Goal: Transaction & Acquisition: Book appointment/travel/reservation

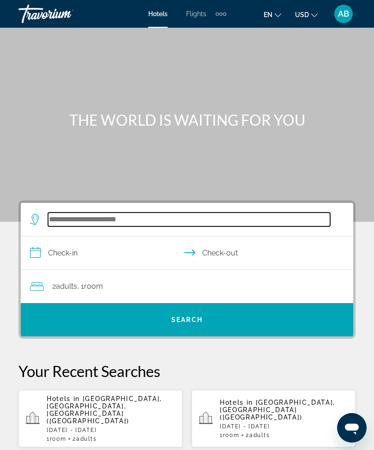
click at [112, 226] on input "Search hotel destination" at bounding box center [189, 220] width 282 height 14
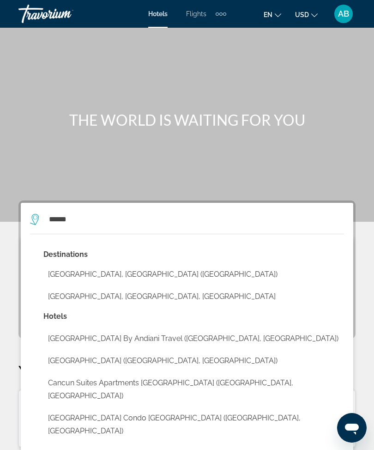
click at [136, 267] on button "[GEOGRAPHIC_DATA], [GEOGRAPHIC_DATA] ([GEOGRAPHIC_DATA])" at bounding box center [193, 275] width 301 height 18
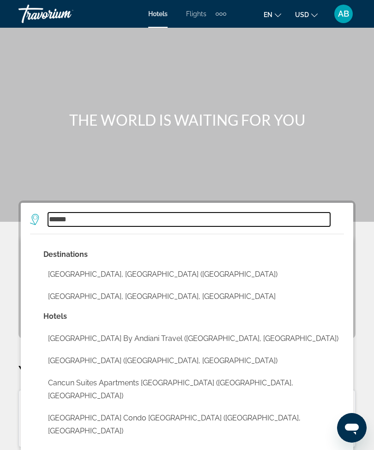
type input "**********"
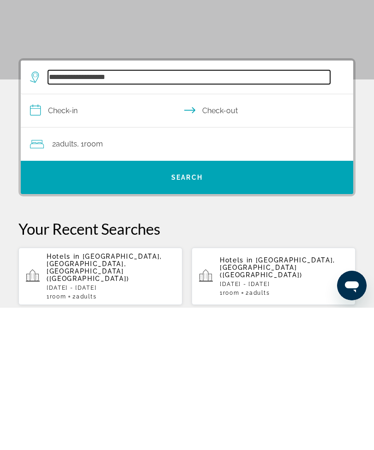
scroll to position [22, 0]
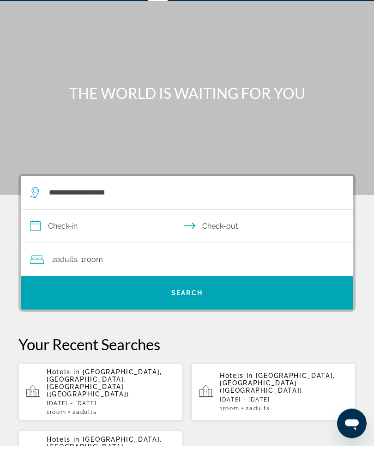
click at [47, 227] on input "**********" at bounding box center [189, 232] width 336 height 36
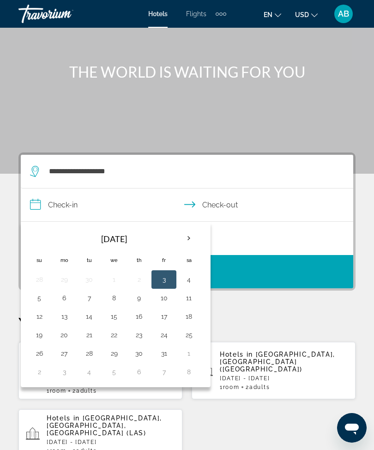
scroll to position [49, 0]
click at [196, 233] on th "Next month" at bounding box center [189, 238] width 25 height 20
click at [91, 357] on button "25" at bounding box center [89, 353] width 15 height 13
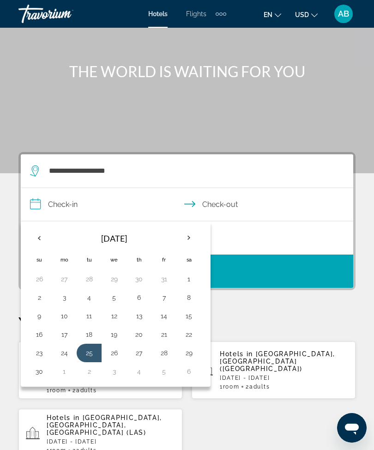
click at [196, 354] on button "29" at bounding box center [189, 353] width 15 height 13
type input "**********"
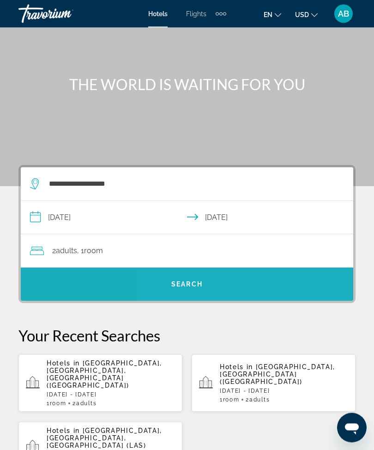
scroll to position [0, 0]
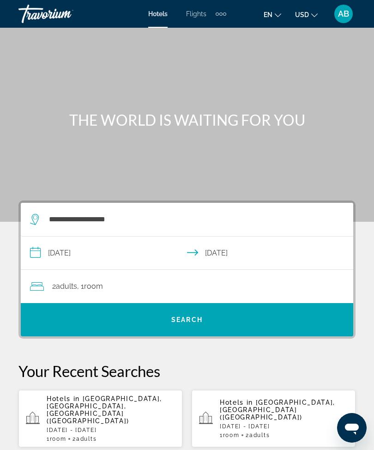
click at [230, 281] on div "2 Adult Adults , 1 Room rooms" at bounding box center [192, 286] width 324 height 13
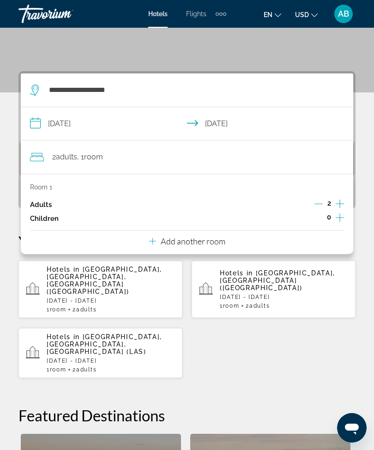
scroll to position [71, 0]
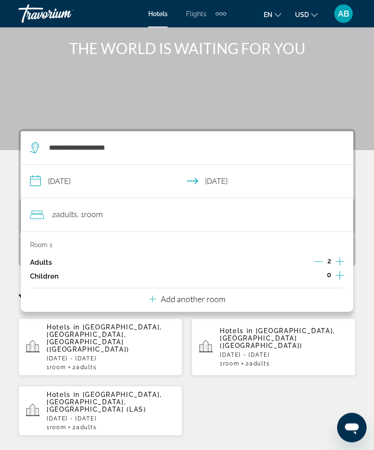
click at [216, 296] on p "Add another room" at bounding box center [193, 299] width 65 height 10
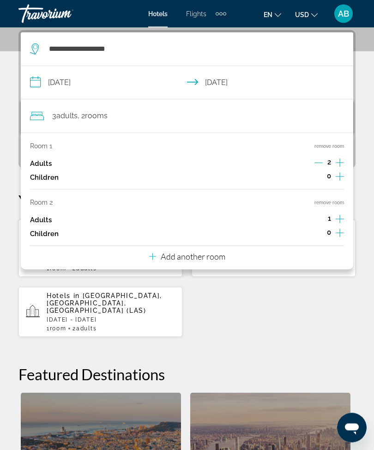
click at [219, 252] on p "Add another room" at bounding box center [193, 257] width 65 height 10
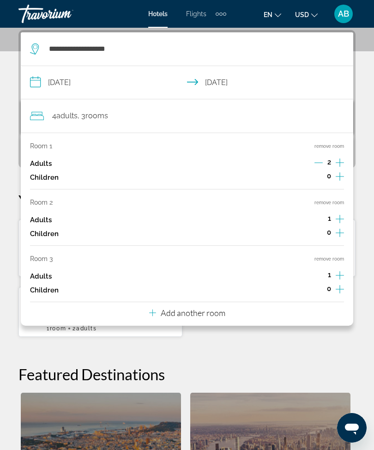
click at [225, 310] on p "Add another room" at bounding box center [193, 313] width 65 height 10
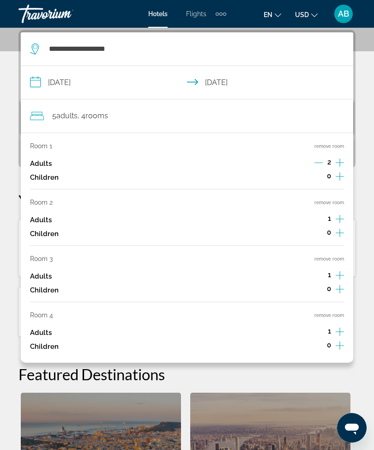
click at [344, 300] on div "Room 1 remove room Adults 2 Children 0 Room 2 remove room Adults 1 Children 0 R…" at bounding box center [187, 248] width 333 height 230
click at [338, 312] on button "remove room" at bounding box center [330, 315] width 30 height 6
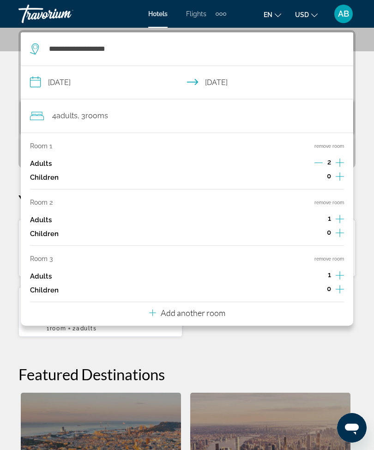
click at [335, 257] on button "remove room" at bounding box center [330, 259] width 30 height 6
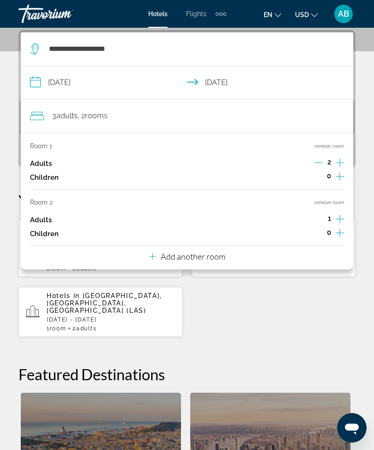
click at [338, 202] on button "remove room" at bounding box center [330, 203] width 30 height 6
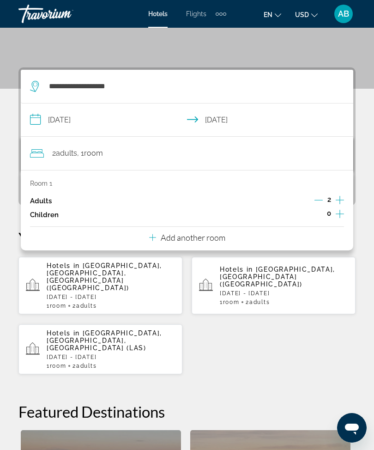
scroll to position [51, 0]
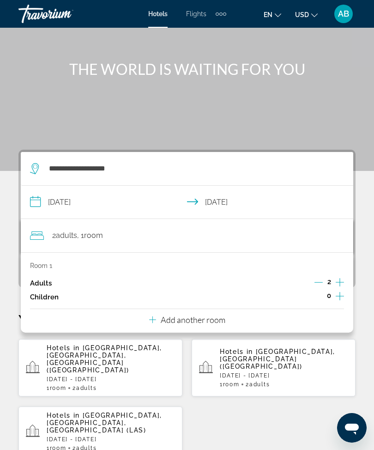
click at [126, 230] on div "2 Adult Adults , 1 Room rooms" at bounding box center [192, 235] width 324 height 13
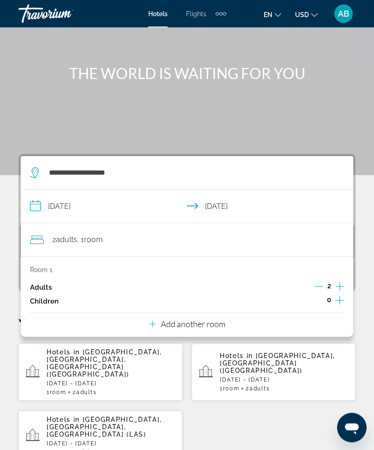
click at [38, 212] on input "**********" at bounding box center [189, 208] width 336 height 36
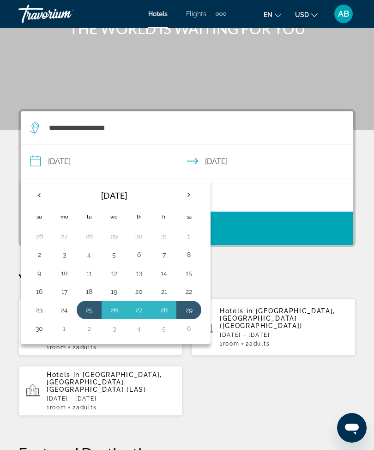
scroll to position [91, 0]
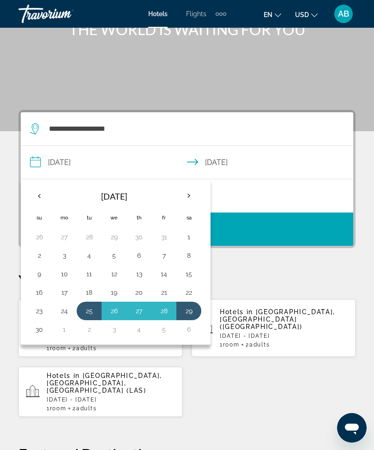
click at [309, 271] on div "**********" at bounding box center [187, 399] width 374 height 578
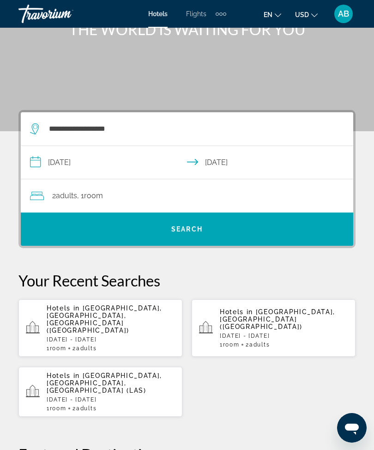
click at [227, 237] on span "Search" at bounding box center [187, 229] width 333 height 22
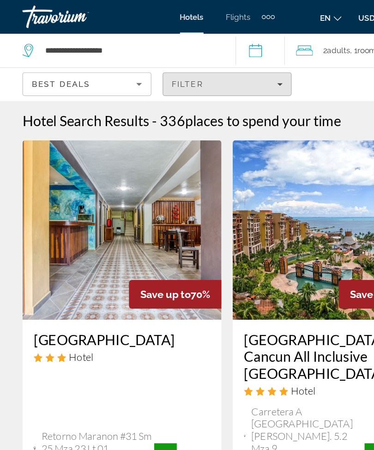
click at [228, 68] on div "Filter" at bounding box center [187, 69] width 92 height 7
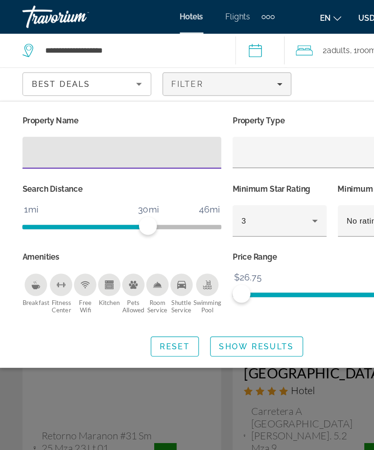
click at [88, 128] on input "Hotel Filters" at bounding box center [100, 126] width 149 height 11
type input "***"
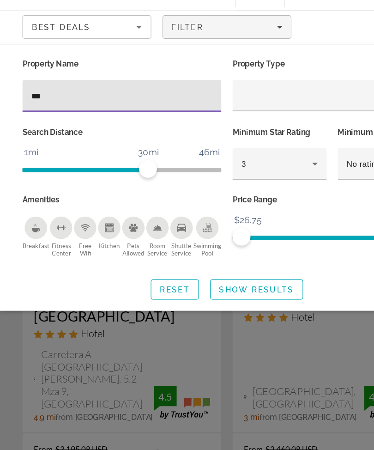
click at [203, 275] on span "Search widget" at bounding box center [212, 286] width 76 height 22
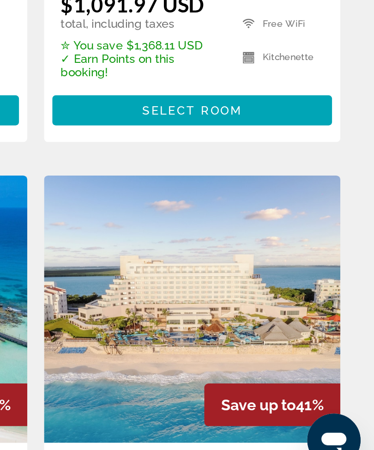
scroll to position [241, 0]
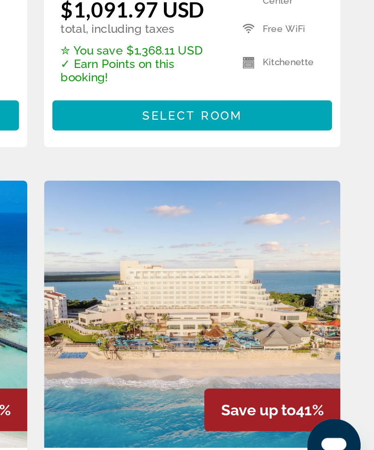
click at [192, 281] on img "Main content" at bounding box center [274, 355] width 164 height 148
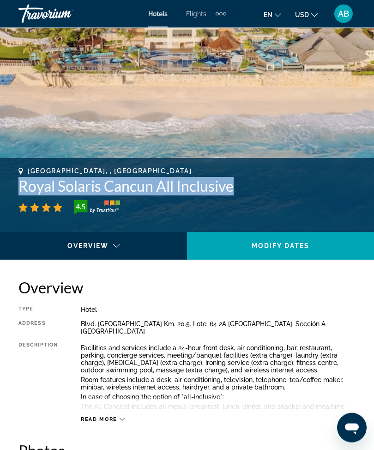
scroll to position [228, 0]
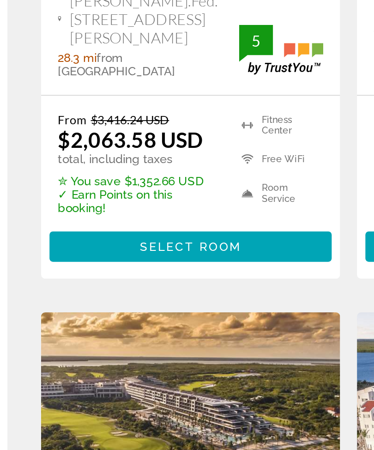
scroll to position [991, 0]
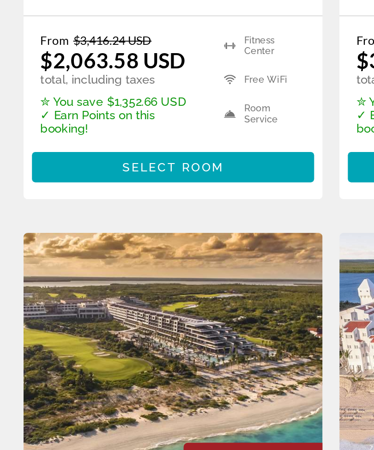
click at [102, 315] on img "Main content" at bounding box center [100, 389] width 164 height 148
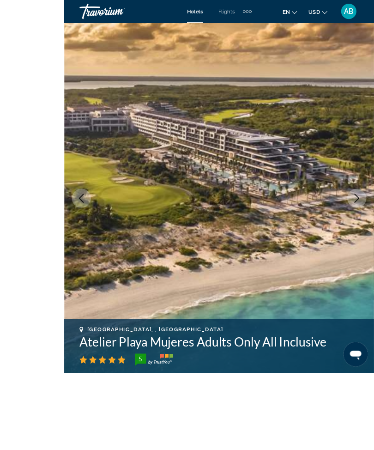
scroll to position [108, 0]
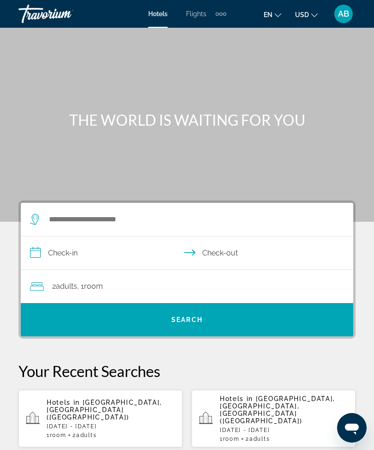
click at [119, 423] on p "[DATE] - [DATE]" at bounding box center [111, 426] width 128 height 6
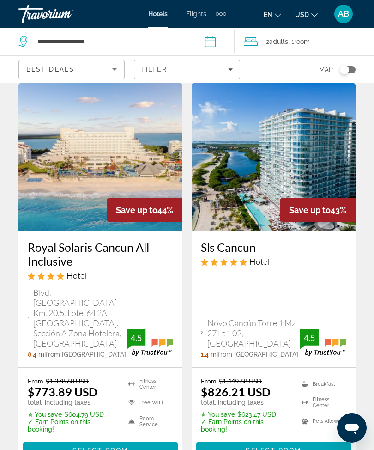
scroll to position [813, 0]
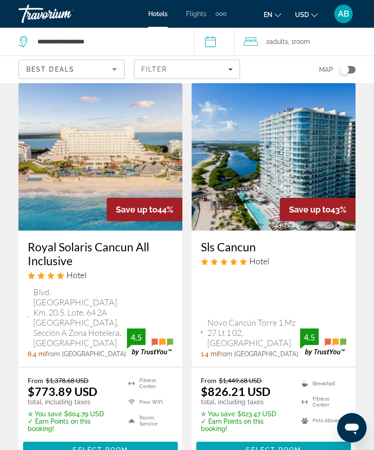
click at [233, 73] on span "Filters" at bounding box center [186, 69] width 105 height 22
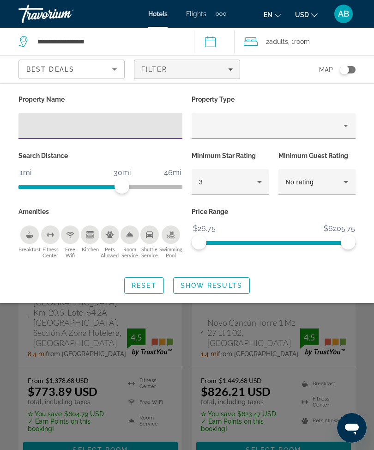
scroll to position [813, 0]
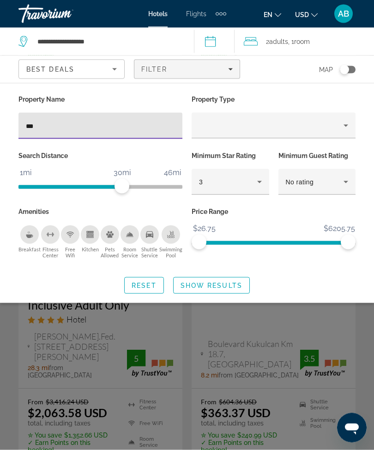
type input "***"
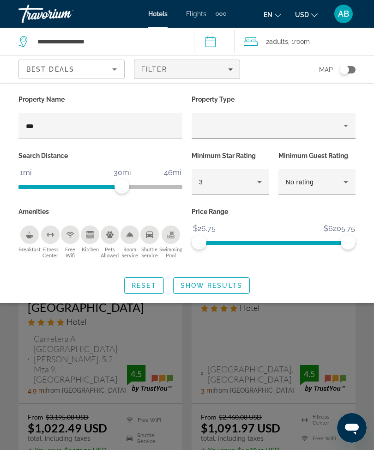
click at [209, 287] on span "Show Results" at bounding box center [212, 285] width 62 height 7
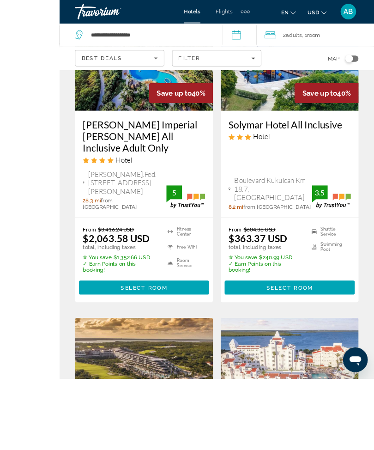
scroll to position [1025, 0]
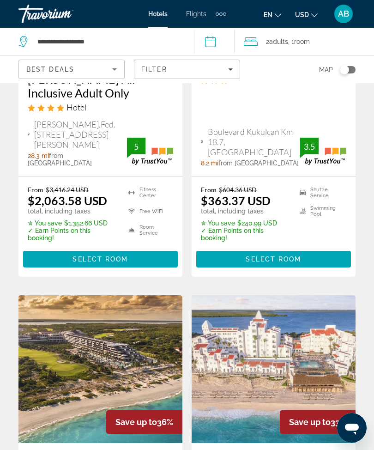
click at [134, 295] on img "Main content" at bounding box center [100, 369] width 164 height 148
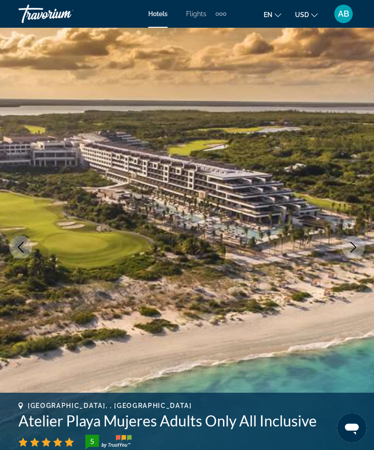
click at [361, 244] on button "Next image" at bounding box center [353, 247] width 23 height 23
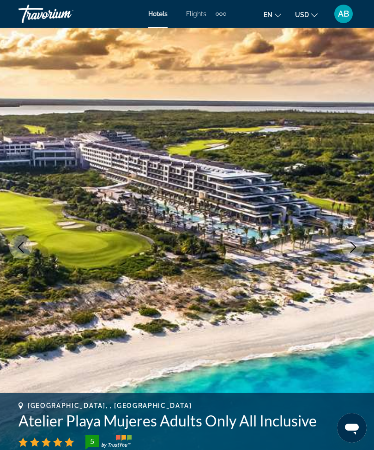
click at [356, 254] on button "Next image" at bounding box center [353, 247] width 23 height 23
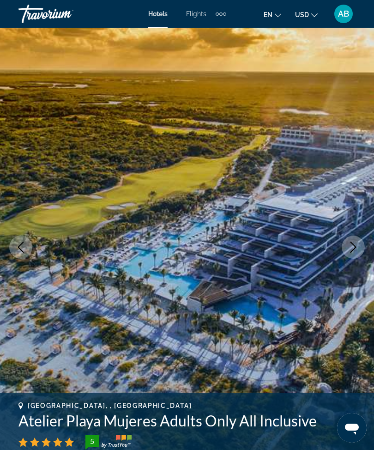
click at [352, 259] on img "Main content" at bounding box center [187, 247] width 374 height 439
click at [352, 255] on button "Next image" at bounding box center [353, 247] width 23 height 23
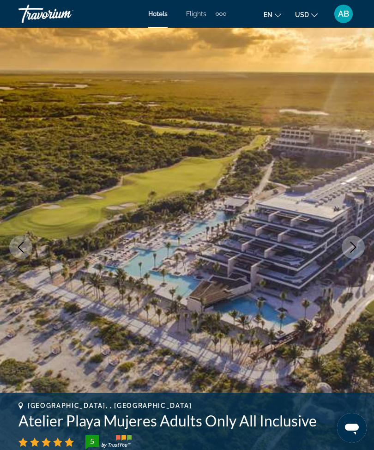
click at [356, 248] on icon "Next image" at bounding box center [353, 247] width 11 height 11
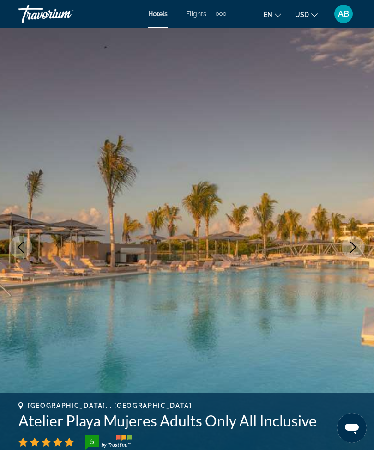
click at [353, 248] on icon "Next image" at bounding box center [353, 247] width 11 height 11
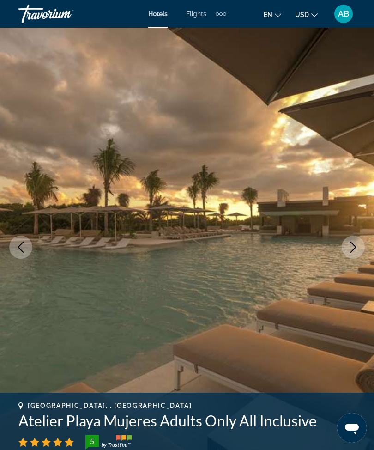
click at [348, 253] on button "Next image" at bounding box center [353, 247] width 23 height 23
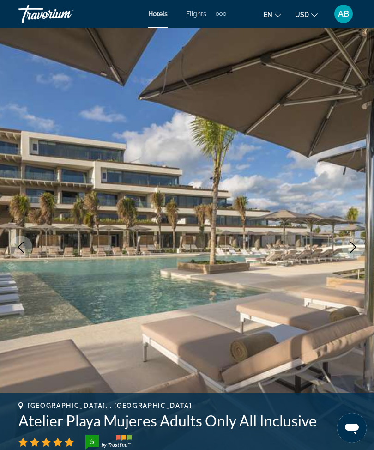
click at [350, 253] on button "Next image" at bounding box center [353, 247] width 23 height 23
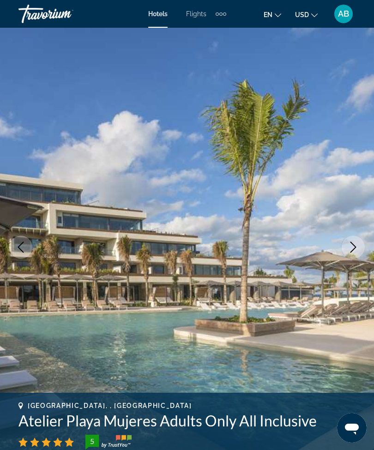
click at [352, 256] on button "Next image" at bounding box center [353, 247] width 23 height 23
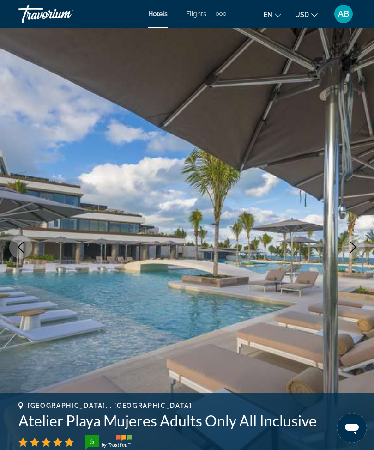
click at [354, 254] on button "Next image" at bounding box center [353, 247] width 23 height 23
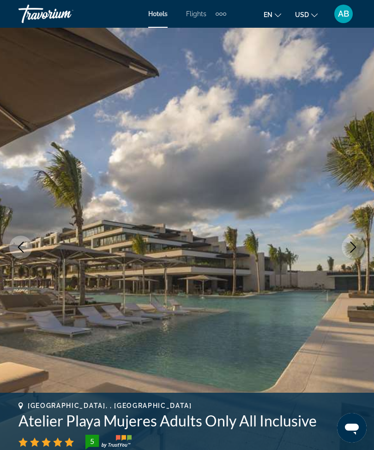
click at [361, 256] on button "Next image" at bounding box center [353, 247] width 23 height 23
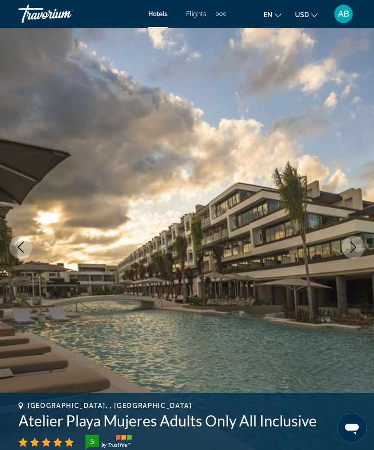
click at [356, 250] on icon "Next image" at bounding box center [353, 247] width 11 height 11
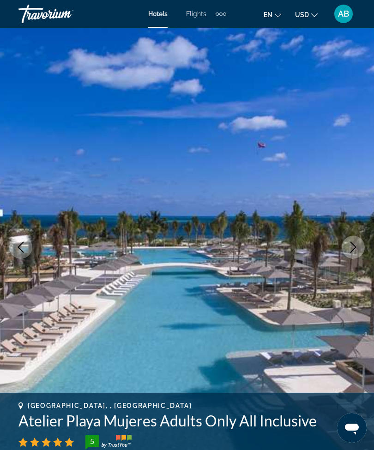
click at [358, 247] on icon "Next image" at bounding box center [353, 247] width 11 height 11
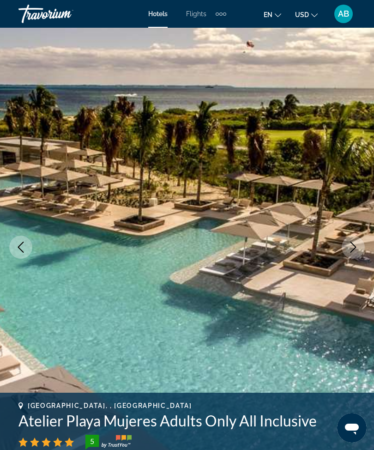
click at [351, 250] on icon "Next image" at bounding box center [353, 247] width 11 height 11
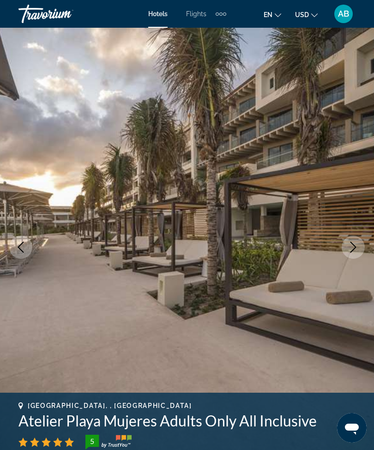
click at [365, 238] on img "Main content" at bounding box center [187, 247] width 374 height 439
click at [357, 240] on button "Next image" at bounding box center [353, 247] width 23 height 23
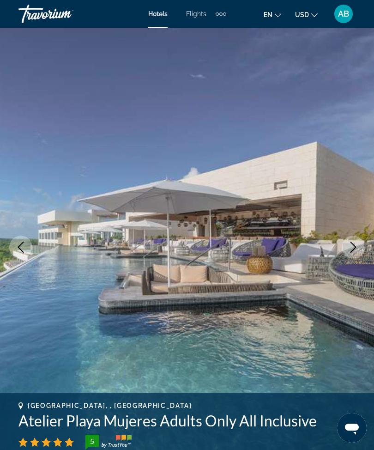
click at [355, 251] on icon "Next image" at bounding box center [353, 247] width 11 height 11
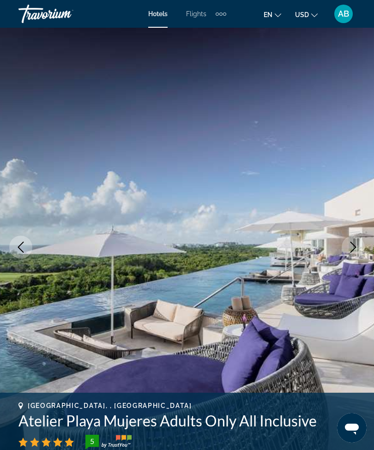
click at [349, 249] on icon "Next image" at bounding box center [353, 247] width 11 height 11
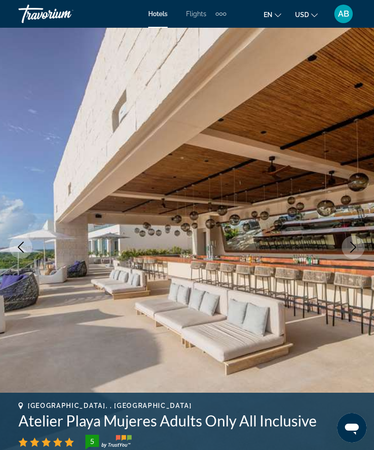
click at [356, 250] on icon "Next image" at bounding box center [353, 247] width 11 height 11
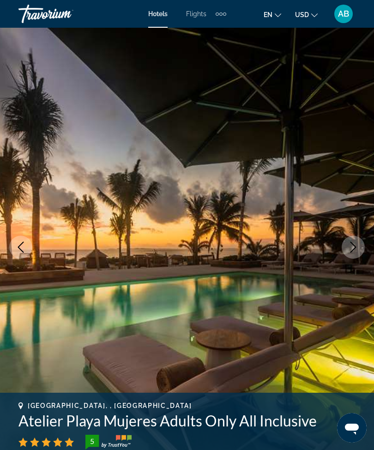
click at [350, 249] on icon "Next image" at bounding box center [353, 247] width 11 height 11
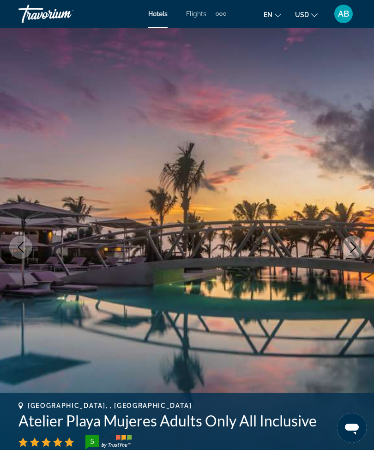
click at [355, 248] on icon "Next image" at bounding box center [354, 247] width 6 height 11
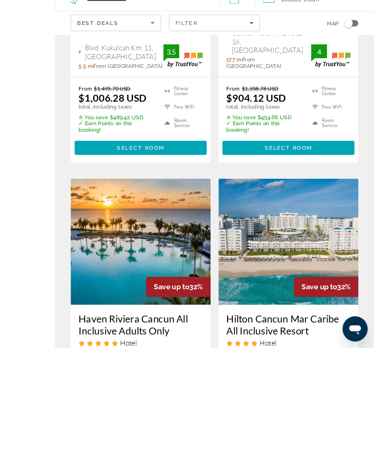
scroll to position [1992, 0]
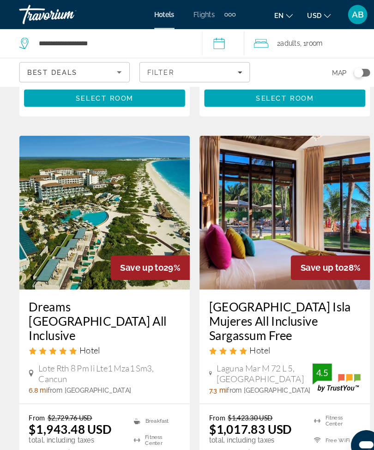
scroll to position [397, 0]
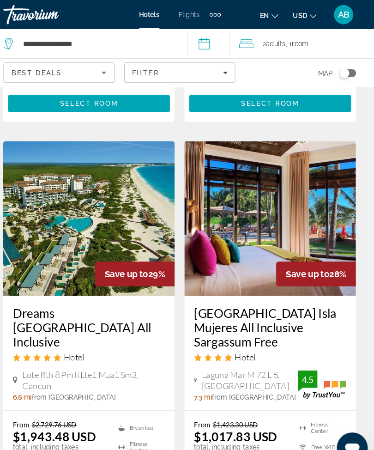
click at [277, 181] on img "Main content" at bounding box center [274, 209] width 164 height 148
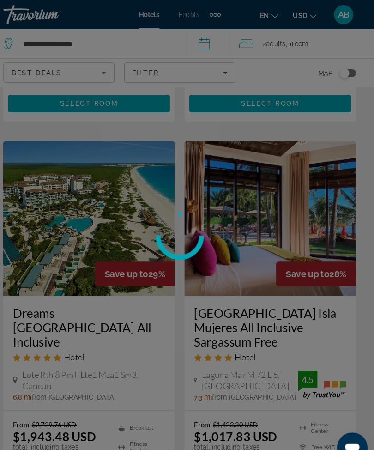
scroll to position [389, 0]
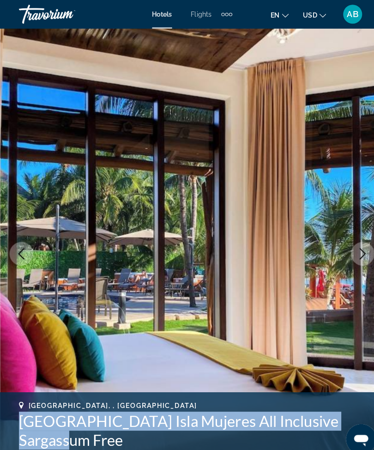
click at [359, 244] on icon "Next image" at bounding box center [353, 247] width 11 height 11
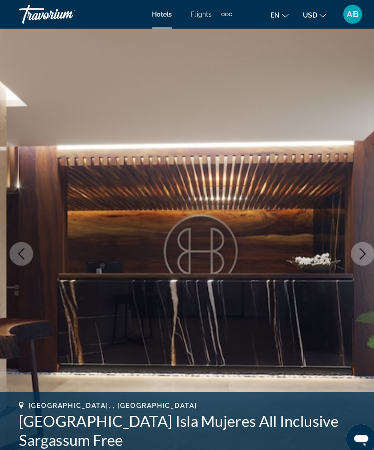
click at [353, 250] on icon "Next image" at bounding box center [353, 247] width 11 height 11
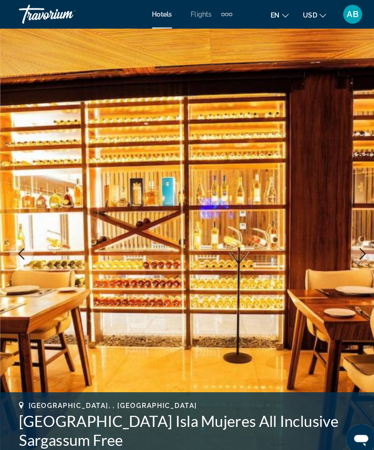
click at [353, 252] on icon "Next image" at bounding box center [353, 247] width 11 height 11
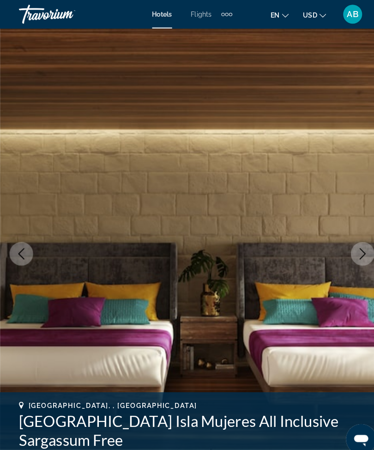
click at [359, 251] on icon "Next image" at bounding box center [353, 247] width 11 height 11
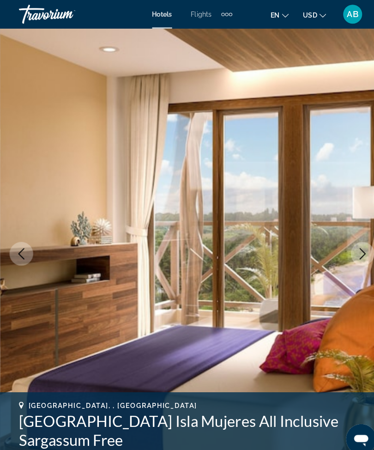
click at [351, 249] on icon "Next image" at bounding box center [353, 247] width 11 height 11
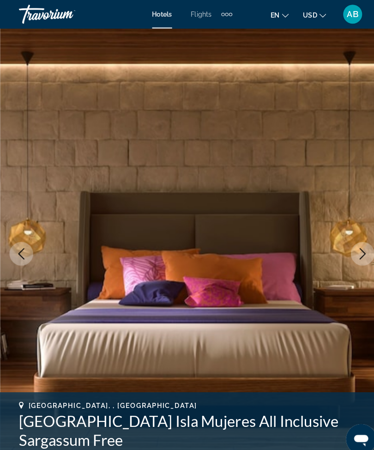
click at [355, 251] on icon "Next image" at bounding box center [353, 247] width 11 height 11
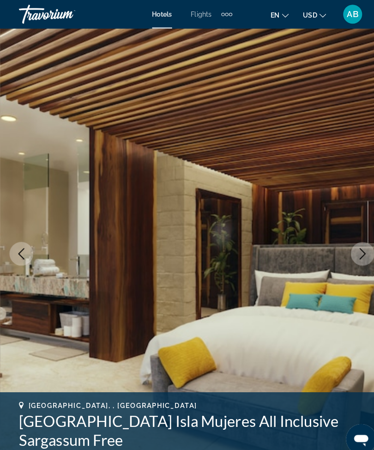
click at [359, 251] on button "Next image" at bounding box center [353, 247] width 23 height 23
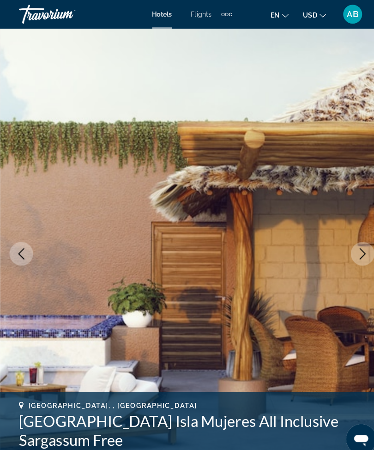
click at [355, 248] on icon "Next image" at bounding box center [354, 247] width 6 height 11
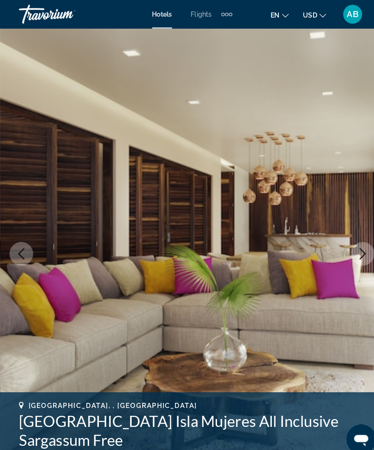
click at [355, 245] on icon "Next image" at bounding box center [353, 247] width 11 height 11
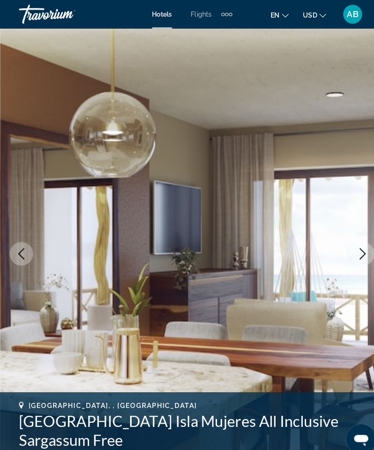
click at [355, 245] on icon "Next image" at bounding box center [353, 247] width 11 height 11
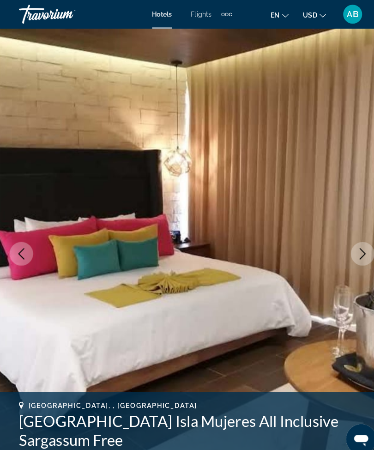
click at [353, 246] on icon "Next image" at bounding box center [353, 247] width 11 height 11
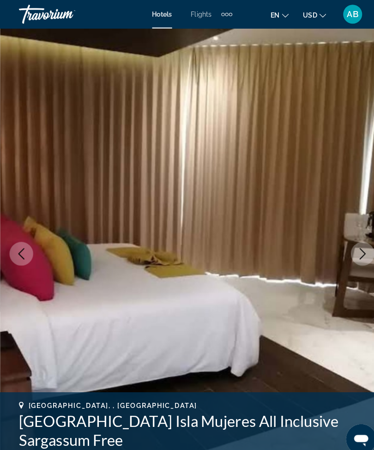
click at [355, 248] on icon "Next image" at bounding box center [354, 247] width 6 height 11
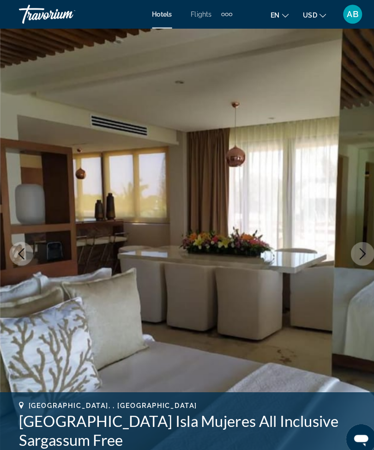
click at [356, 245] on icon "Next image" at bounding box center [353, 247] width 11 height 11
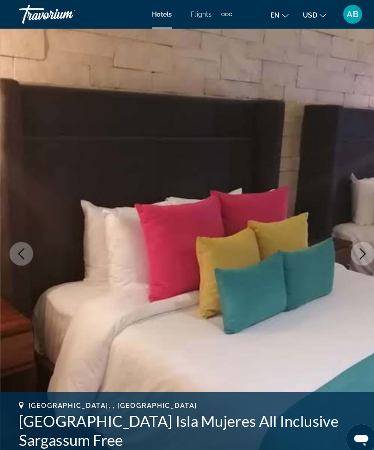
click at [352, 246] on icon "Next image" at bounding box center [353, 247] width 11 height 11
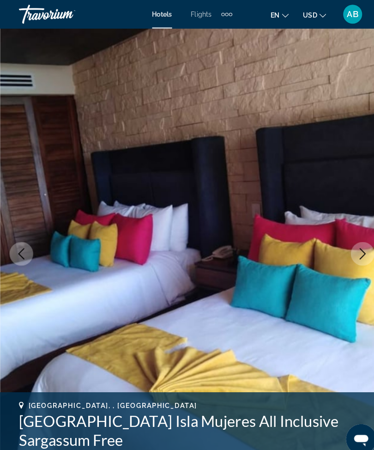
click at [351, 252] on icon "Next image" at bounding box center [353, 247] width 11 height 11
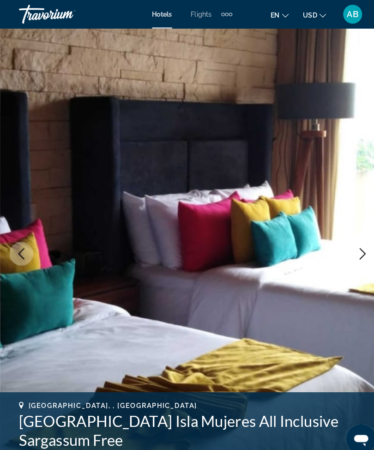
click at [352, 246] on icon "Next image" at bounding box center [353, 247] width 11 height 11
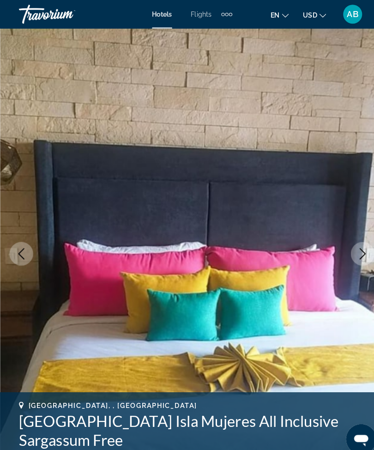
click at [351, 243] on icon "Next image" at bounding box center [353, 247] width 11 height 11
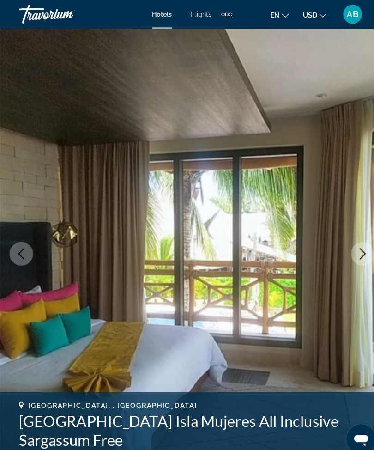
click at [354, 244] on icon "Next image" at bounding box center [353, 247] width 11 height 11
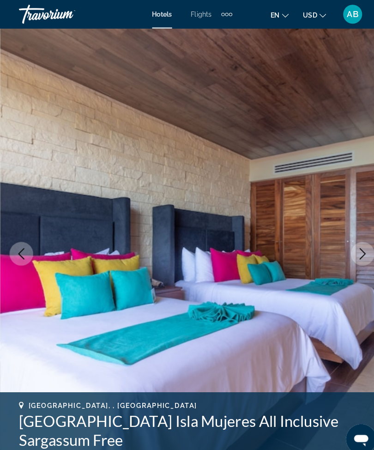
click at [358, 246] on icon "Next image" at bounding box center [353, 247] width 11 height 11
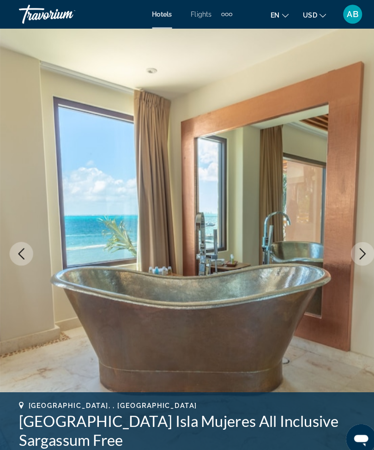
click at [348, 248] on icon "Next image" at bounding box center [353, 247] width 11 height 11
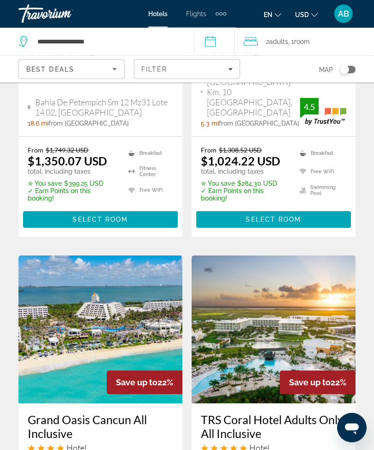
scroll to position [1892, 0]
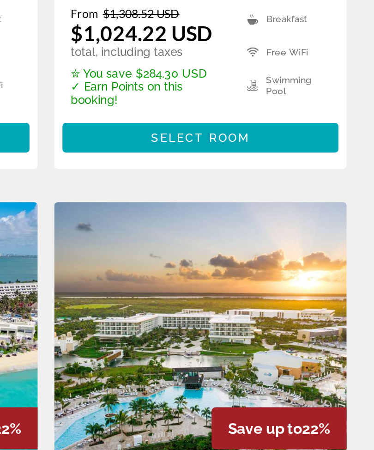
click at [192, 240] on img "Main content" at bounding box center [274, 314] width 164 height 148
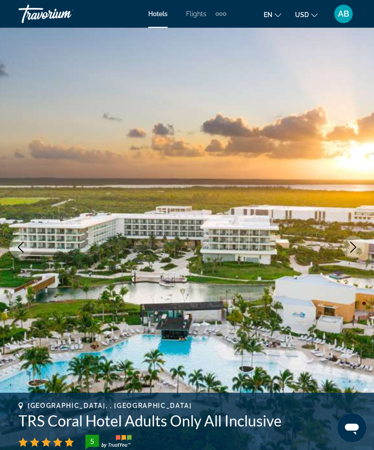
click at [352, 248] on icon "Next image" at bounding box center [353, 247] width 11 height 11
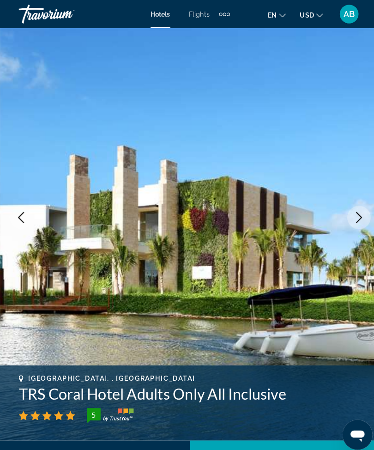
scroll to position [29, 0]
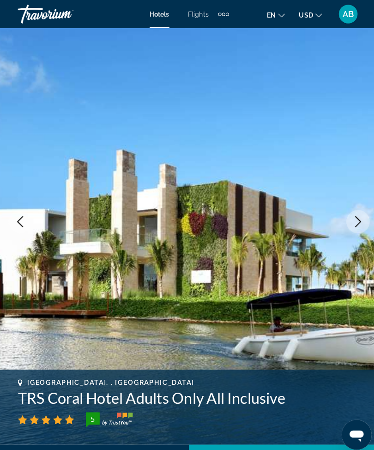
click at [354, 218] on icon "Next image" at bounding box center [353, 218] width 11 height 11
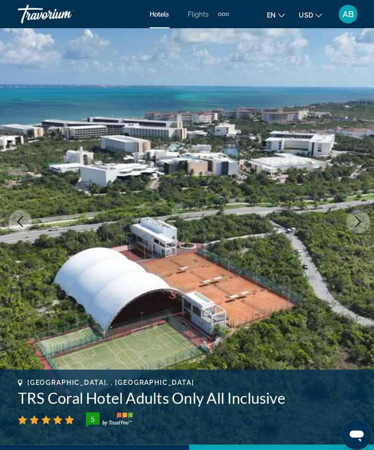
click at [352, 217] on icon "Next image" at bounding box center [353, 218] width 11 height 11
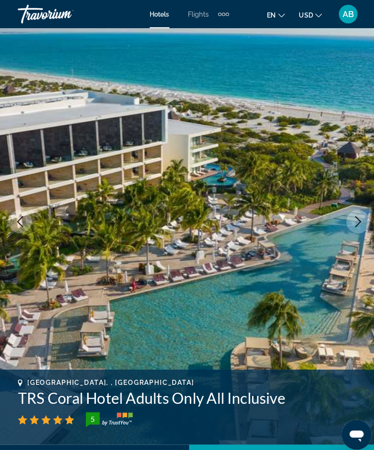
click at [354, 223] on icon "Next image" at bounding box center [353, 218] width 11 height 11
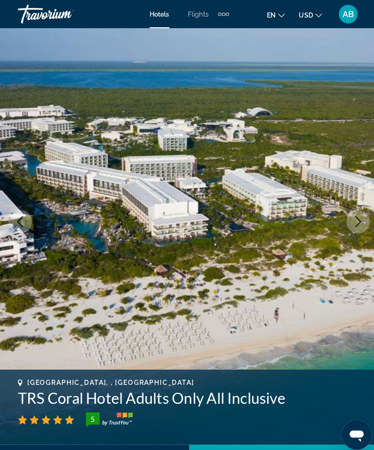
click at [352, 223] on icon "Next image" at bounding box center [353, 218] width 11 height 11
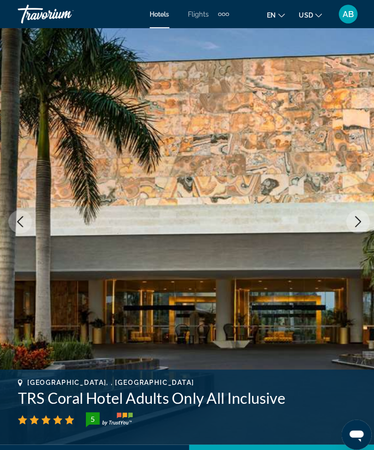
click at [351, 224] on button "Next image" at bounding box center [353, 218] width 23 height 23
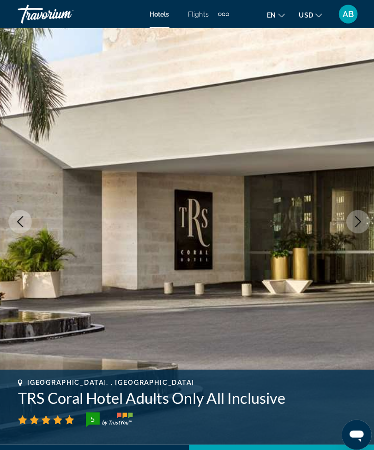
click at [354, 224] on button "Next image" at bounding box center [353, 218] width 23 height 23
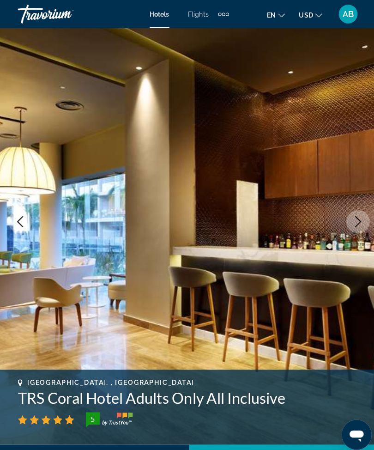
click at [356, 220] on icon "Next image" at bounding box center [353, 218] width 11 height 11
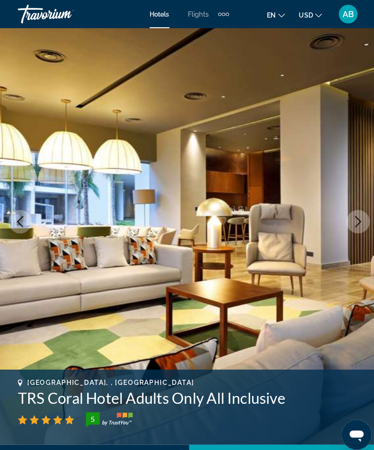
click at [356, 215] on icon "Next image" at bounding box center [353, 218] width 11 height 11
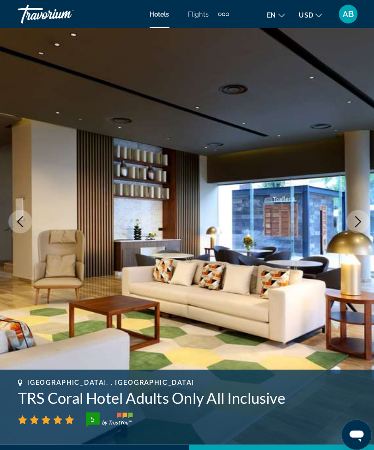
click at [354, 222] on icon "Next image" at bounding box center [353, 218] width 11 height 11
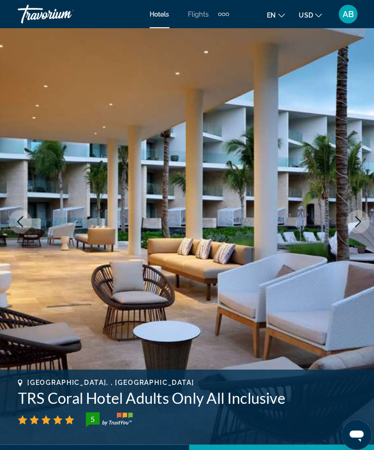
click at [355, 217] on icon "Next image" at bounding box center [353, 218] width 11 height 11
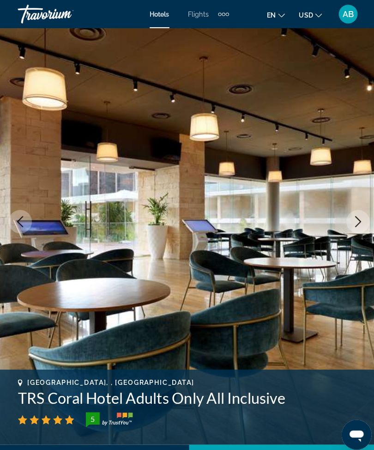
click at [354, 217] on icon "Next image" at bounding box center [354, 218] width 6 height 11
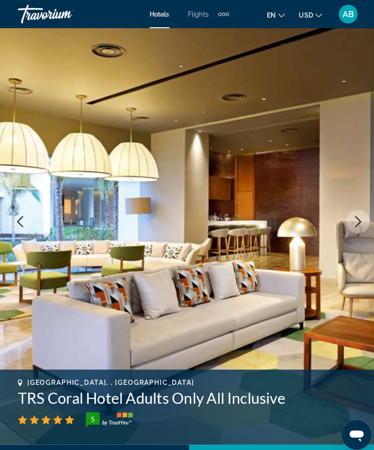
click at [355, 218] on icon "Next image" at bounding box center [353, 218] width 11 height 11
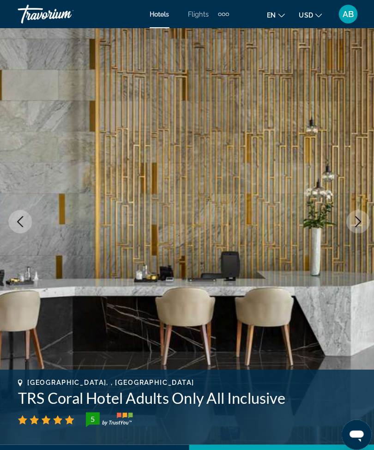
click at [348, 218] on icon "Next image" at bounding box center [353, 218] width 11 height 11
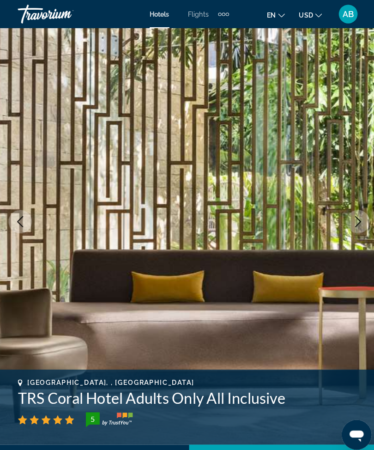
click at [351, 219] on icon "Next image" at bounding box center [353, 218] width 11 height 11
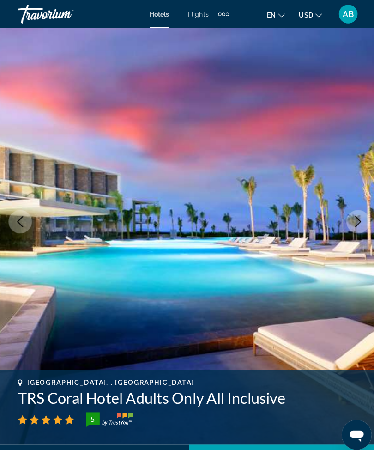
click at [353, 216] on icon "Next image" at bounding box center [354, 218] width 6 height 11
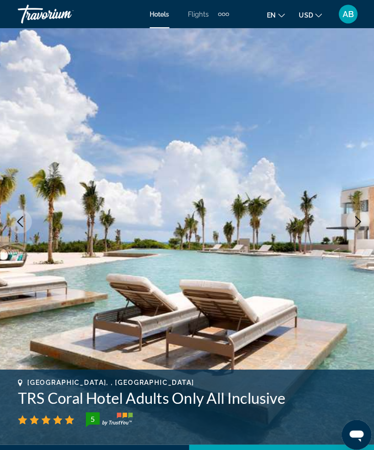
click at [348, 219] on icon "Next image" at bounding box center [353, 218] width 11 height 11
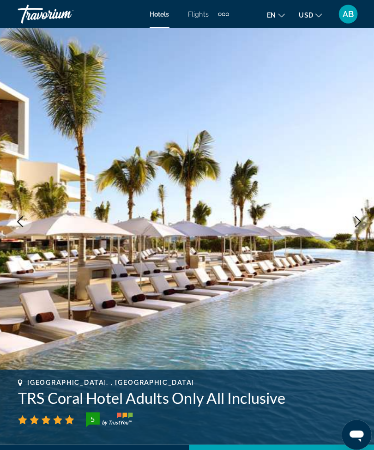
click at [357, 215] on icon "Next image" at bounding box center [353, 218] width 11 height 11
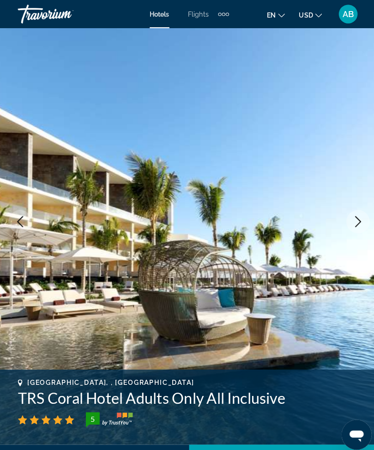
click at [349, 220] on icon "Next image" at bounding box center [353, 218] width 11 height 11
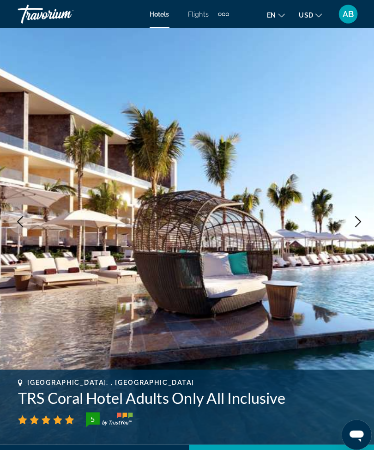
click at [353, 221] on icon "Next image" at bounding box center [353, 218] width 11 height 11
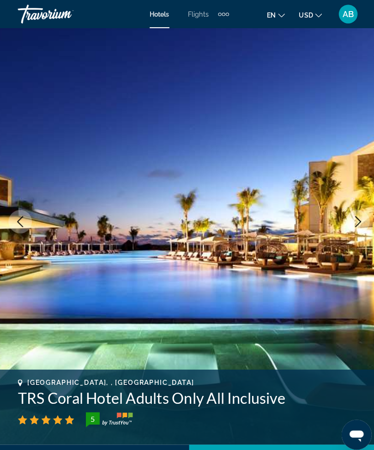
click at [354, 220] on icon "Next image" at bounding box center [354, 218] width 6 height 11
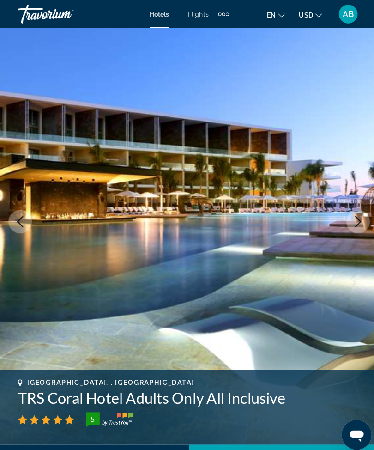
click at [349, 225] on button "Next image" at bounding box center [353, 218] width 23 height 23
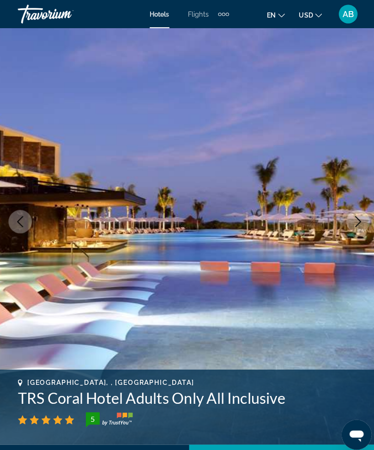
click at [349, 227] on button "Next image" at bounding box center [353, 218] width 23 height 23
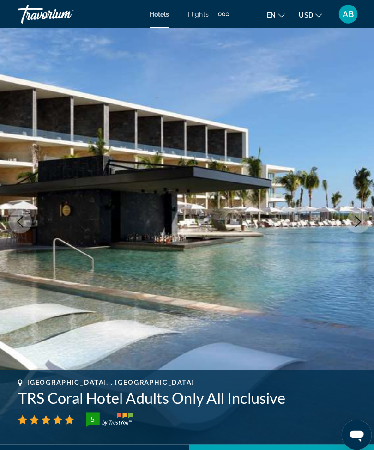
click at [354, 216] on icon "Next image" at bounding box center [353, 218] width 11 height 11
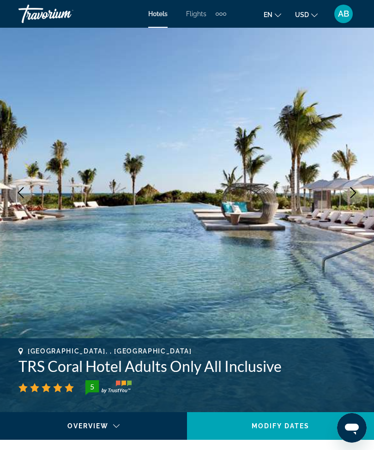
scroll to position [0, 0]
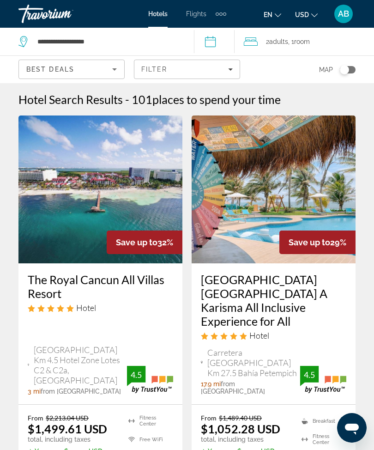
scroll to position [19, 0]
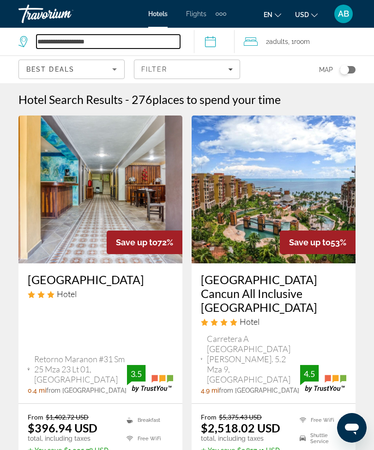
click at [117, 35] on input "**********" at bounding box center [109, 42] width 144 height 14
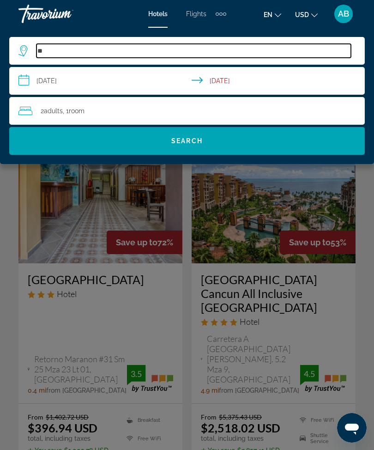
type input "*"
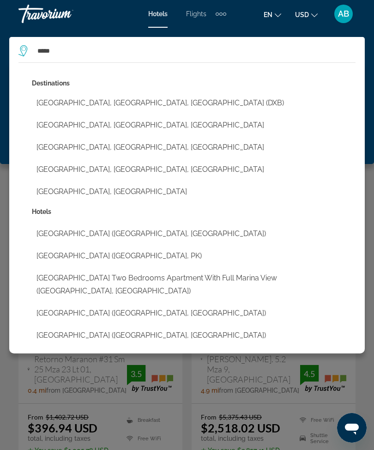
click at [148, 101] on button "Dubai, Dubai Emirate, United Arab Emirates (DXB)" at bounding box center [194, 103] width 324 height 18
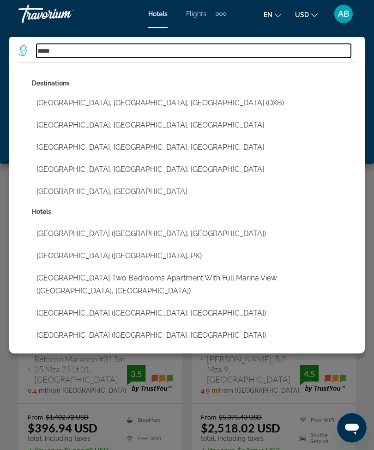
type input "**********"
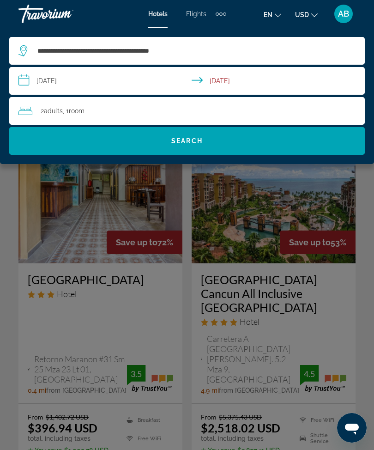
click at [23, 89] on input "**********" at bounding box center [189, 82] width 360 height 31
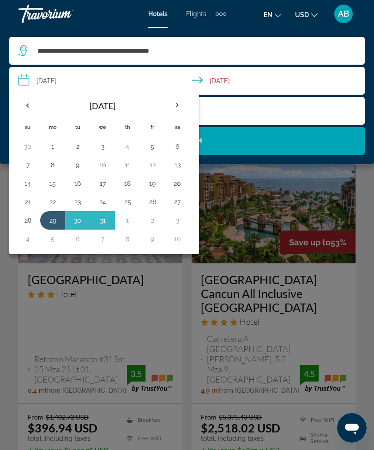
click at [176, 101] on th "Next month" at bounding box center [177, 105] width 25 height 20
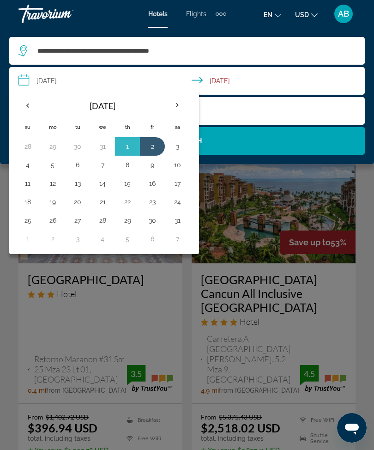
click at [183, 108] on th "Next month" at bounding box center [177, 105] width 25 height 20
click at [179, 110] on th "Next month" at bounding box center [177, 105] width 25 height 20
click at [177, 109] on th "Next month" at bounding box center [177, 105] width 25 height 20
click at [27, 110] on th "Previous month" at bounding box center [27, 105] width 25 height 20
click at [24, 203] on button "15" at bounding box center [27, 202] width 15 height 13
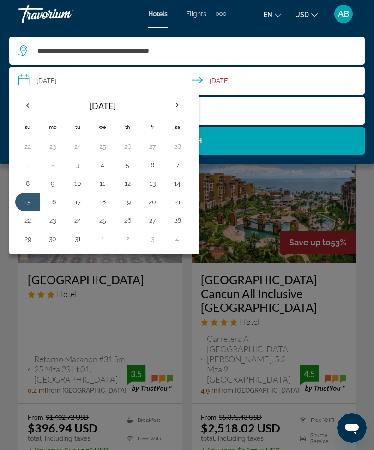
click at [106, 199] on button "18" at bounding box center [102, 202] width 15 height 13
type input "**********"
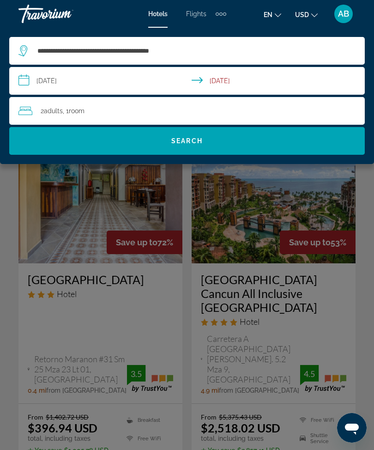
click at [202, 143] on span "Search" at bounding box center [186, 140] width 31 height 7
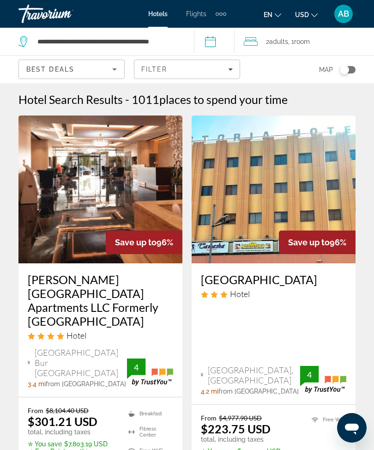
click at [238, 69] on span "Filters" at bounding box center [186, 69] width 105 height 22
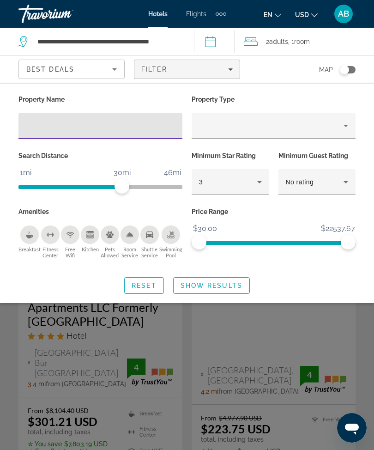
click at [109, 128] on input "Hotel Filters" at bounding box center [100, 126] width 149 height 11
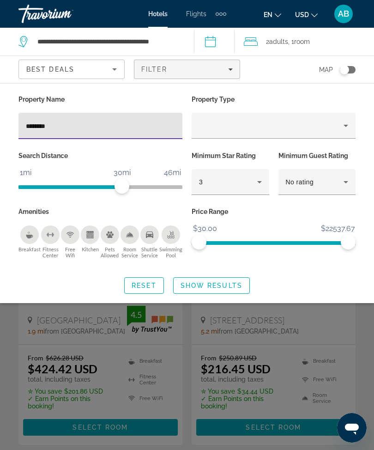
type input "*********"
click at [209, 283] on span "Show Results" at bounding box center [212, 285] width 62 height 7
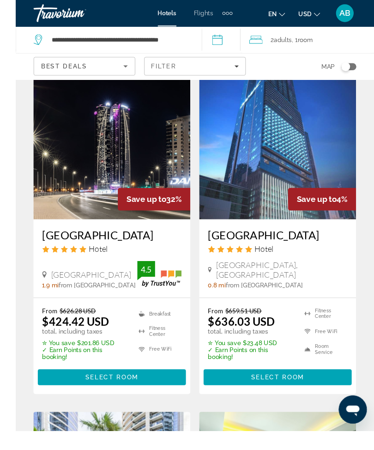
scroll to position [91, 0]
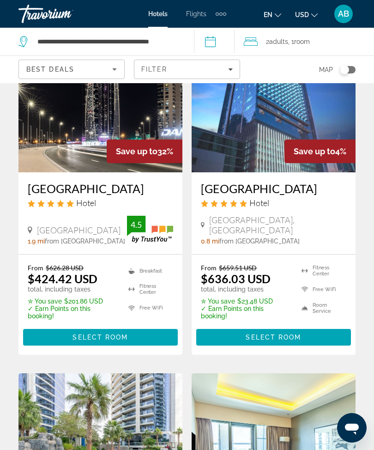
click at [270, 335] on span "Select Room" at bounding box center [273, 337] width 55 height 7
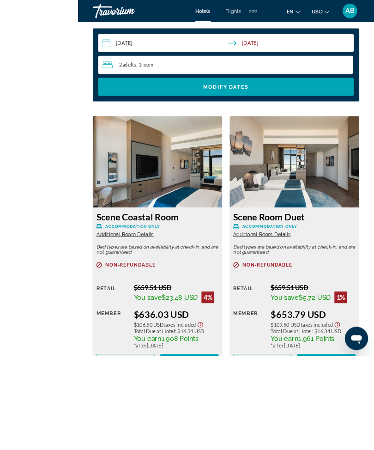
scroll to position [1595, 0]
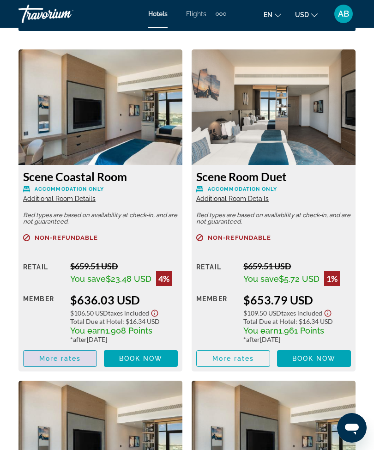
click at [47, 367] on span "Main content" at bounding box center [60, 359] width 73 height 22
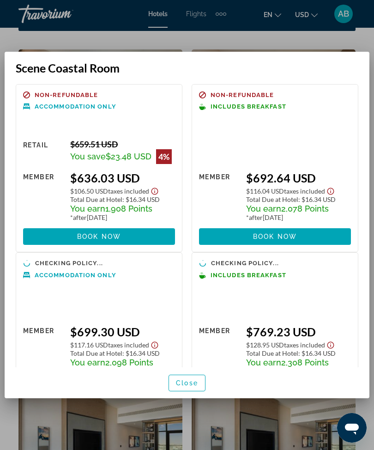
click at [187, 387] on span "button" at bounding box center [187, 383] width 36 height 22
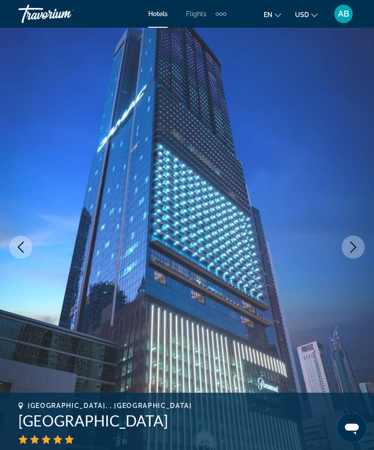
click at [359, 244] on icon "Next image" at bounding box center [353, 247] width 11 height 11
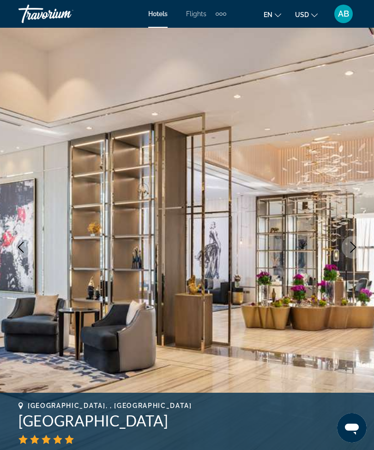
click at [356, 248] on icon "Next image" at bounding box center [353, 247] width 11 height 11
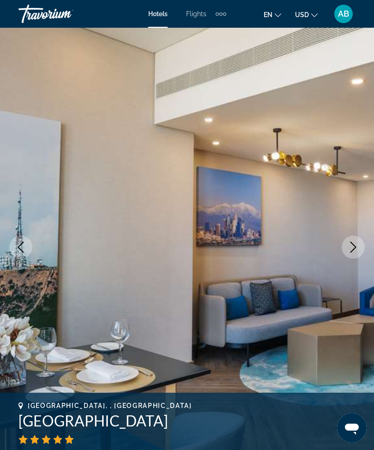
click at [353, 252] on icon "Next image" at bounding box center [353, 247] width 11 height 11
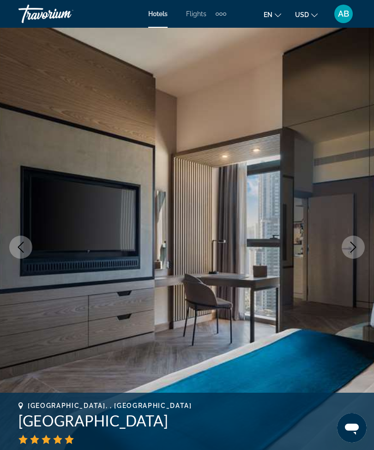
click at [352, 250] on icon "Next image" at bounding box center [353, 247] width 11 height 11
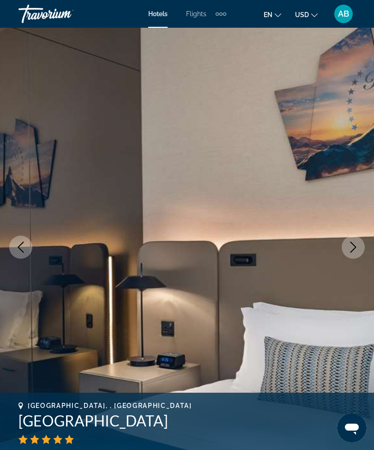
click at [347, 252] on button "Next image" at bounding box center [353, 247] width 23 height 23
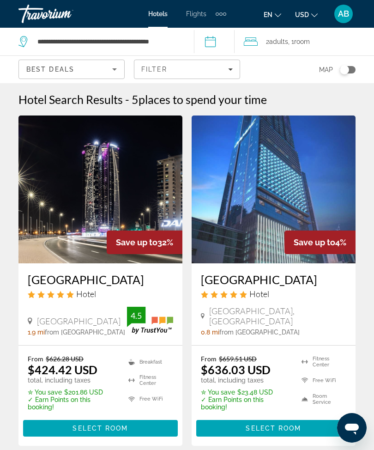
click at [234, 78] on span "Filters" at bounding box center [186, 69] width 105 height 22
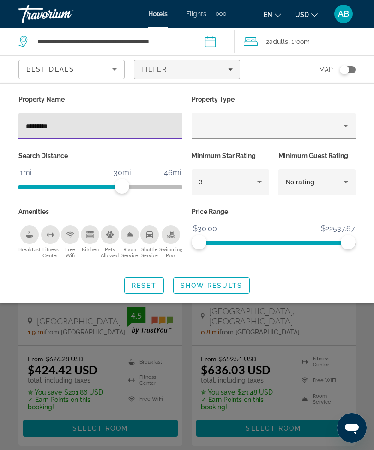
click at [103, 130] on input "*********" at bounding box center [100, 126] width 149 height 11
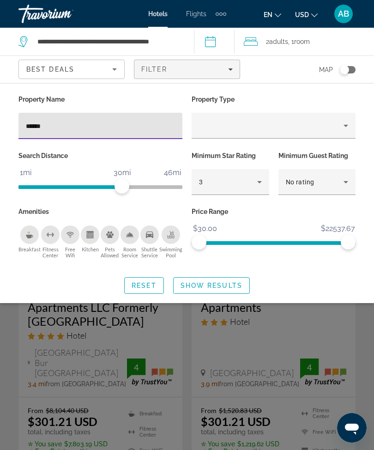
type input "*******"
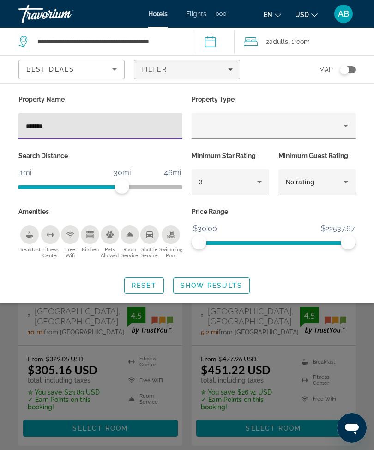
click at [226, 287] on span "Show Results" at bounding box center [212, 285] width 62 height 7
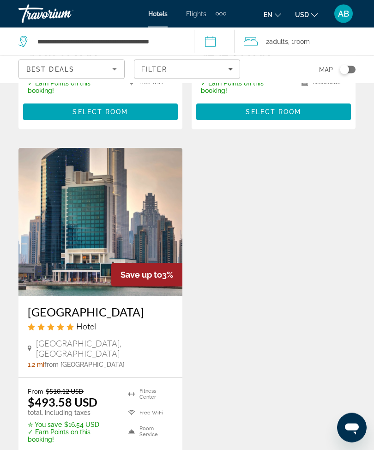
scroll to position [739, 0]
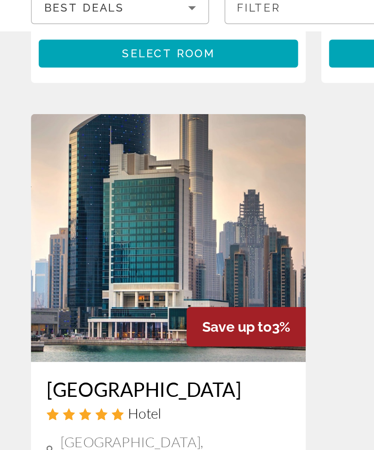
click at [118, 133] on img "Main content" at bounding box center [100, 207] width 164 height 148
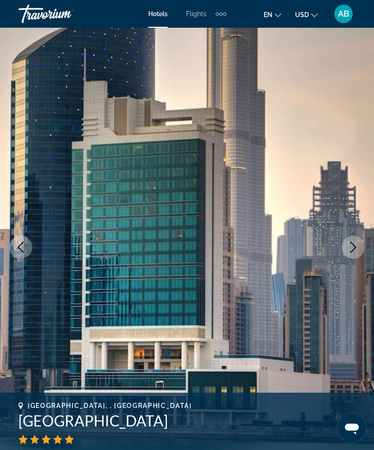
click at [355, 248] on icon "Next image" at bounding box center [353, 247] width 11 height 11
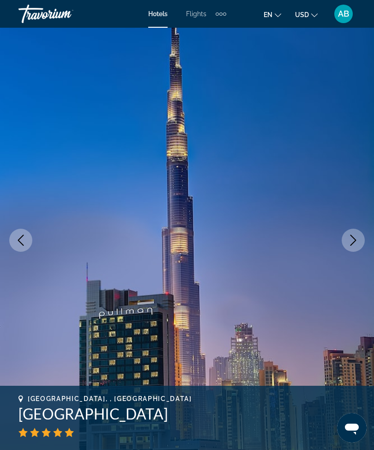
scroll to position [7, 0]
click at [354, 246] on button "Next image" at bounding box center [353, 239] width 23 height 23
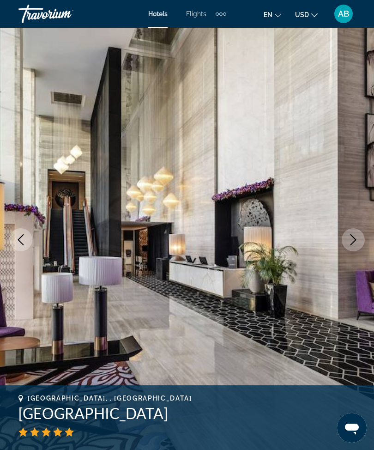
click at [354, 238] on icon "Next image" at bounding box center [354, 239] width 6 height 11
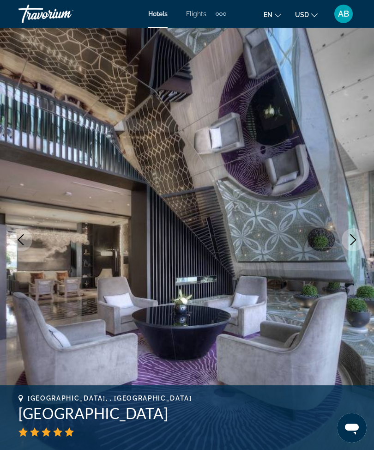
click at [354, 241] on icon "Next image" at bounding box center [353, 239] width 11 height 11
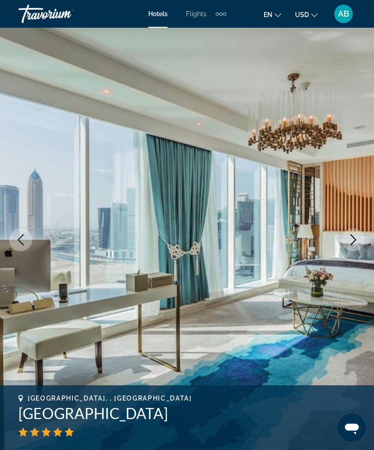
click at [351, 241] on icon "Next image" at bounding box center [353, 239] width 11 height 11
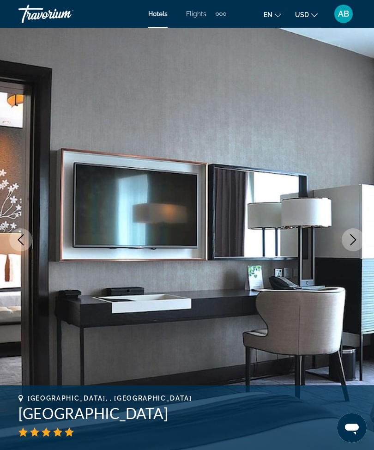
click at [353, 238] on icon "Next image" at bounding box center [353, 239] width 11 height 11
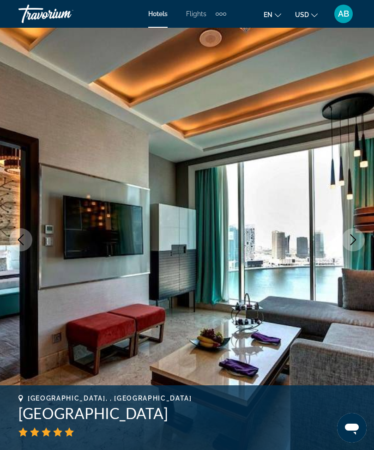
click at [348, 244] on icon "Next image" at bounding box center [353, 239] width 11 height 11
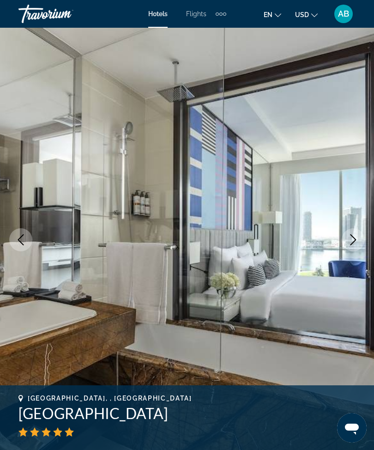
click at [356, 241] on icon "Next image" at bounding box center [353, 239] width 11 height 11
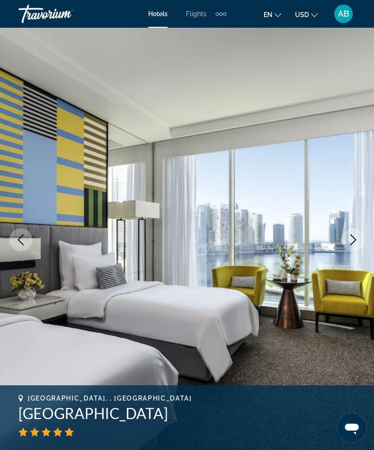
click at [351, 239] on icon "Next image" at bounding box center [353, 239] width 11 height 11
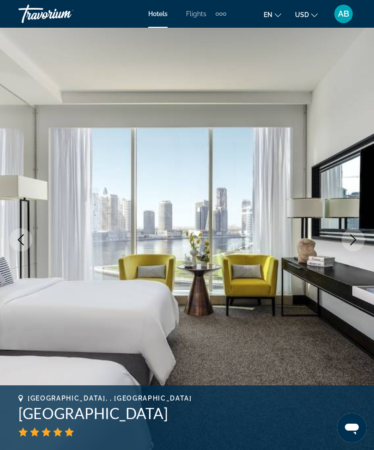
click at [351, 241] on icon "Next image" at bounding box center [353, 239] width 11 height 11
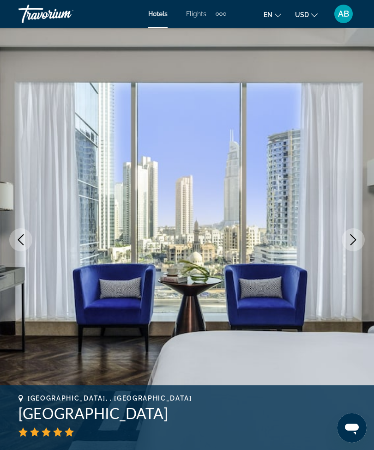
click at [357, 236] on icon "Next image" at bounding box center [353, 239] width 11 height 11
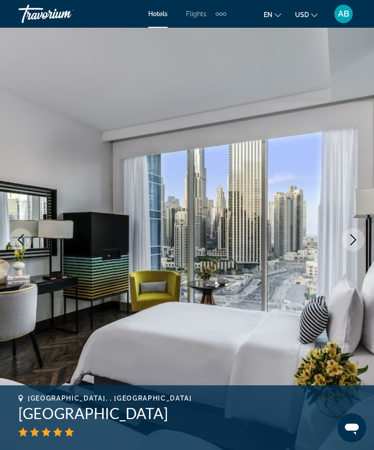
click at [354, 241] on icon "Next image" at bounding box center [353, 239] width 11 height 11
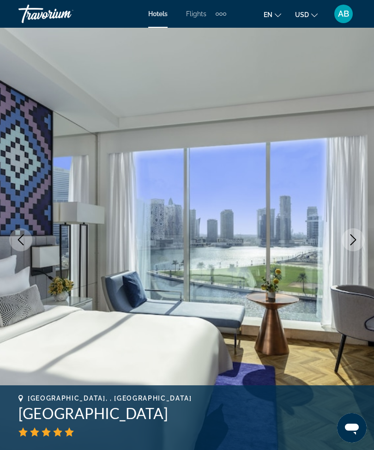
click at [357, 239] on icon "Next image" at bounding box center [353, 239] width 11 height 11
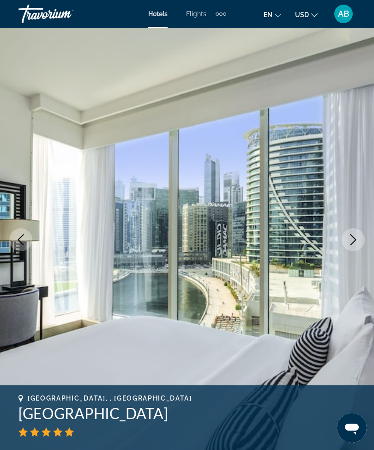
click at [353, 243] on icon "Next image" at bounding box center [354, 239] width 6 height 11
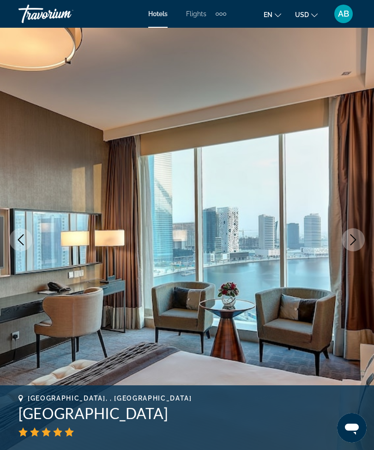
click at [353, 244] on icon "Next image" at bounding box center [353, 239] width 11 height 11
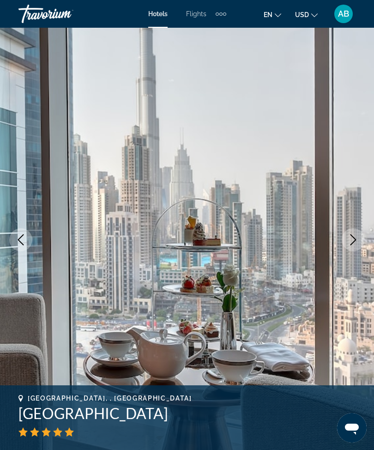
click at [355, 241] on icon "Next image" at bounding box center [354, 239] width 6 height 11
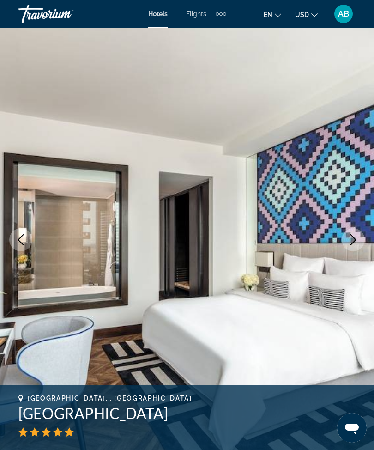
click at [352, 243] on icon "Next image" at bounding box center [353, 239] width 11 height 11
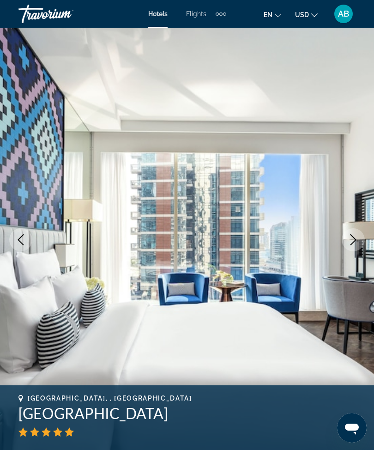
click at [349, 238] on icon "Next image" at bounding box center [353, 239] width 11 height 11
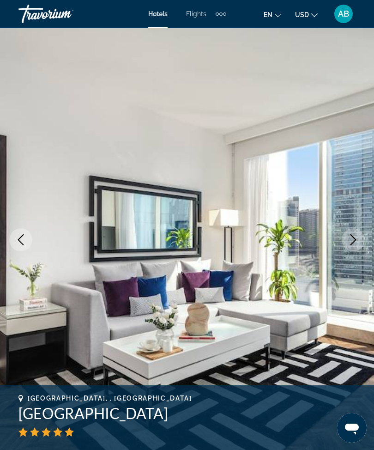
click at [356, 236] on icon "Next image" at bounding box center [353, 239] width 11 height 11
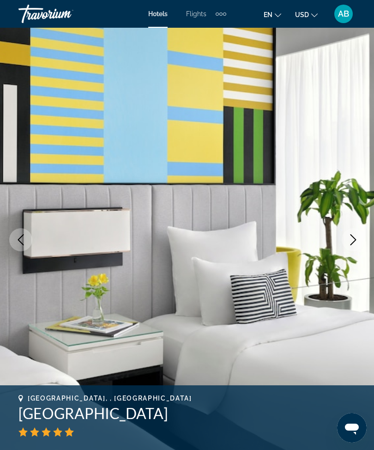
click at [354, 241] on icon "Next image" at bounding box center [353, 239] width 11 height 11
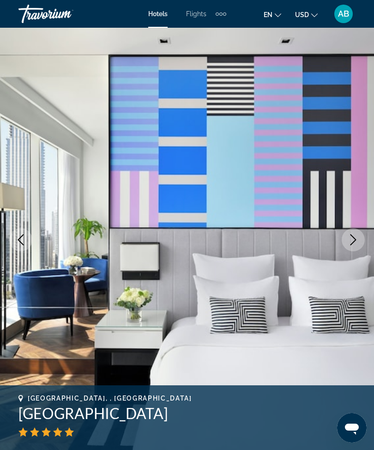
click at [350, 243] on icon "Next image" at bounding box center [353, 239] width 11 height 11
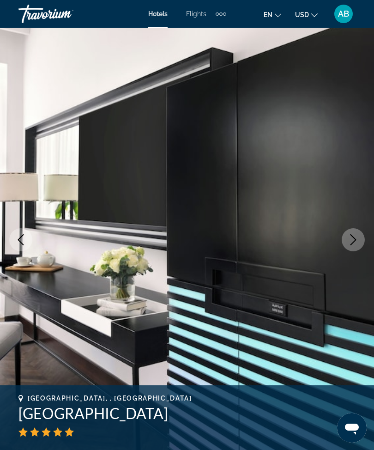
click at [353, 239] on icon "Next image" at bounding box center [353, 239] width 11 height 11
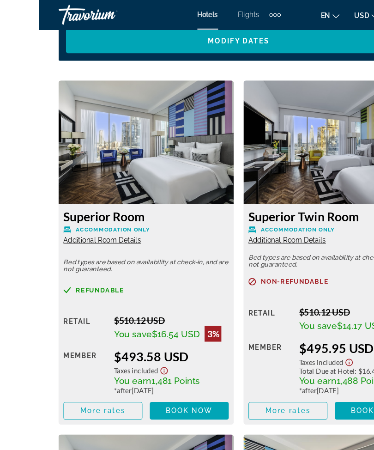
scroll to position [1552, 0]
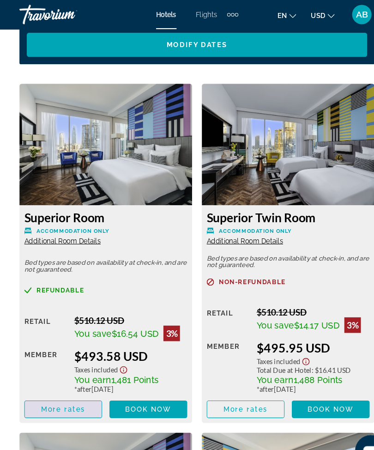
click at [78, 390] on span "More rates" at bounding box center [60, 388] width 42 height 7
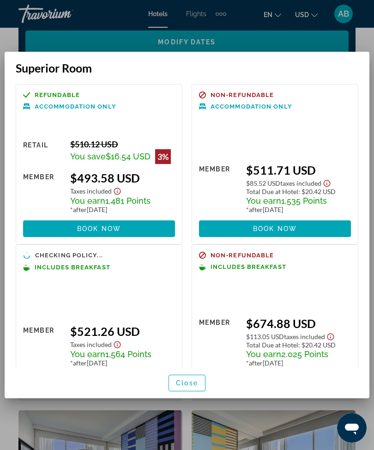
click at [191, 387] on span "Close" at bounding box center [187, 382] width 22 height 7
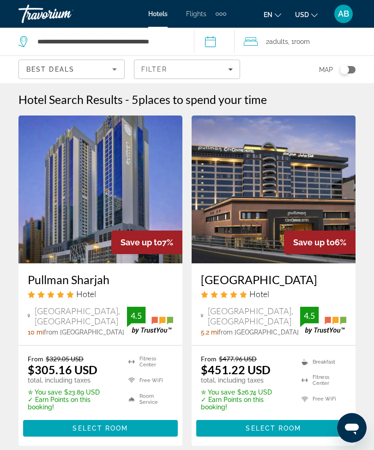
click at [236, 71] on span "Filters" at bounding box center [186, 69] width 105 height 22
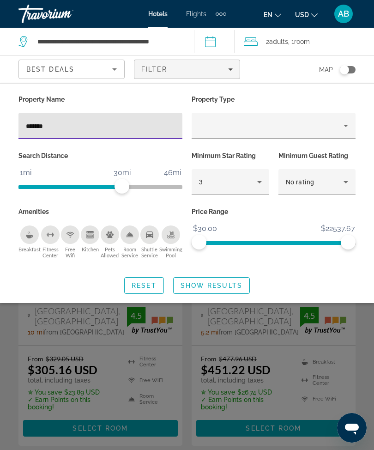
click at [112, 130] on input "*******" at bounding box center [100, 126] width 149 height 11
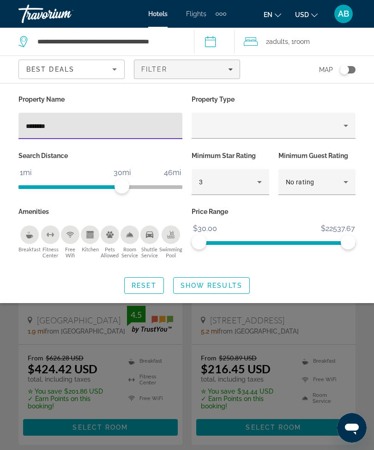
type input "*********"
click at [234, 290] on span "Search widget" at bounding box center [212, 286] width 76 height 22
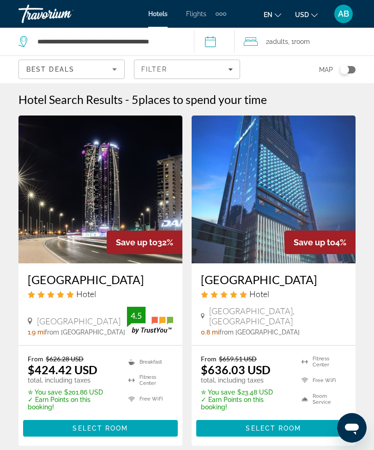
click at [236, 70] on span "Filters" at bounding box center [186, 69] width 105 height 22
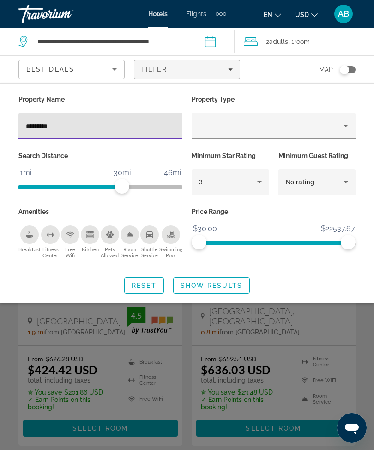
click at [123, 129] on input "*********" at bounding box center [100, 126] width 149 height 11
type input "*"
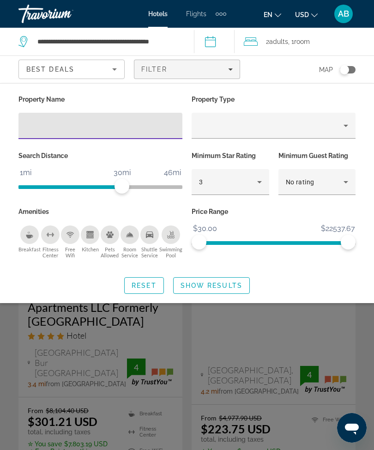
click at [222, 291] on span "Search widget" at bounding box center [212, 286] width 76 height 22
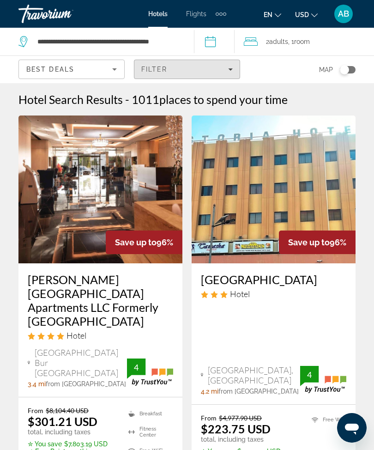
click at [237, 67] on span "Filters" at bounding box center [186, 69] width 105 height 22
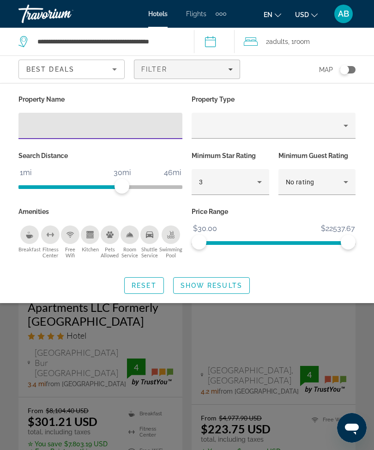
click at [136, 129] on input "Hotel Filters" at bounding box center [100, 126] width 149 height 11
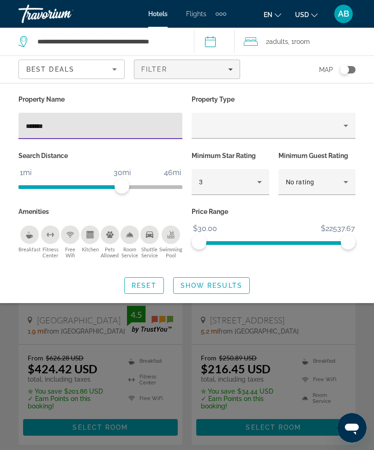
type input "********"
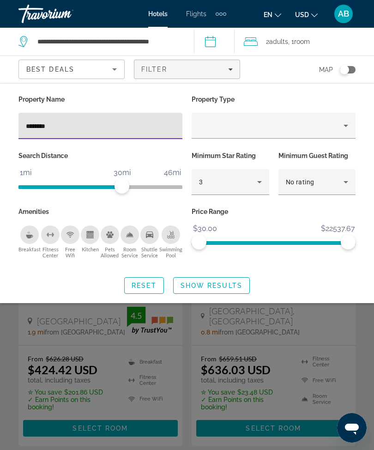
click at [220, 285] on span "Show Results" at bounding box center [212, 285] width 62 height 7
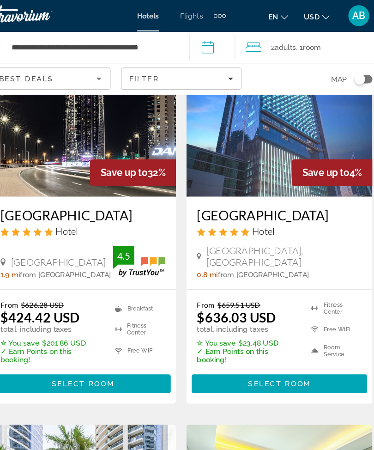
scroll to position [51, 0]
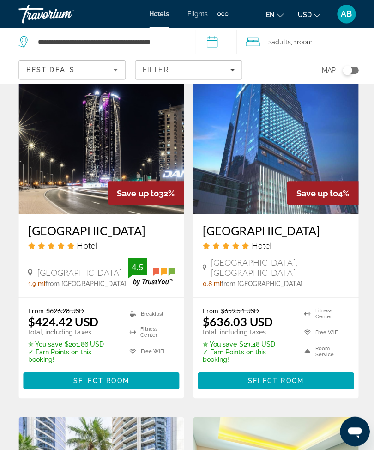
click at [258, 376] on span "Select Room" at bounding box center [273, 377] width 55 height 7
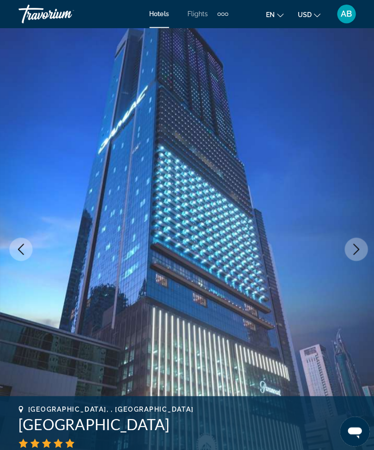
click at [348, 256] on button "Next image" at bounding box center [353, 247] width 23 height 23
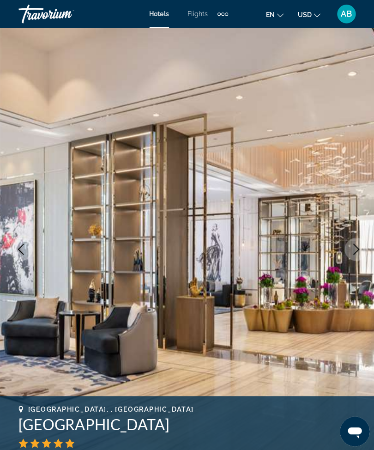
click at [351, 250] on icon "Next image" at bounding box center [353, 247] width 11 height 11
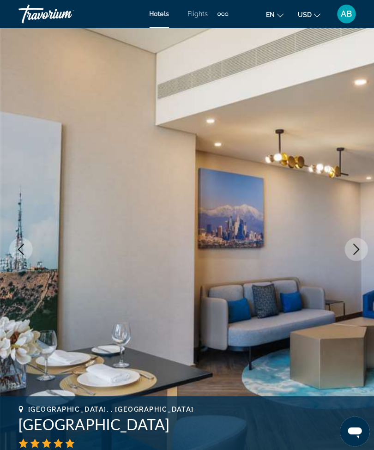
click at [358, 253] on button "Next image" at bounding box center [353, 247] width 23 height 23
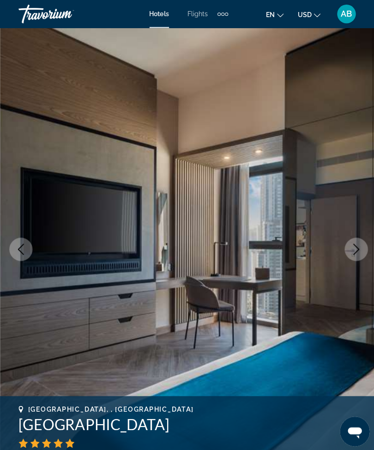
click at [355, 246] on icon "Next image" at bounding box center [354, 247] width 6 height 11
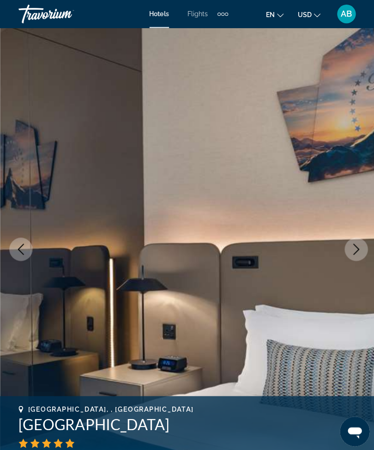
click at [354, 249] on icon "Next image" at bounding box center [354, 247] width 6 height 11
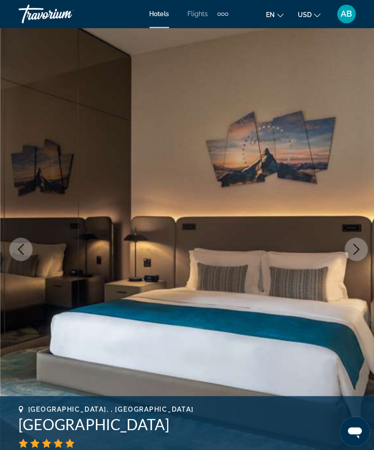
click at [357, 249] on icon "Next image" at bounding box center [353, 247] width 11 height 11
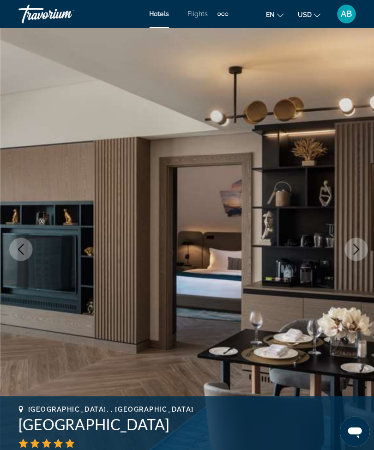
click at [356, 246] on icon "Next image" at bounding box center [353, 247] width 11 height 11
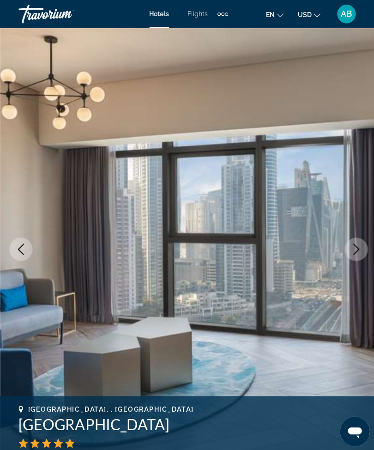
click at [350, 252] on icon "Next image" at bounding box center [353, 247] width 11 height 11
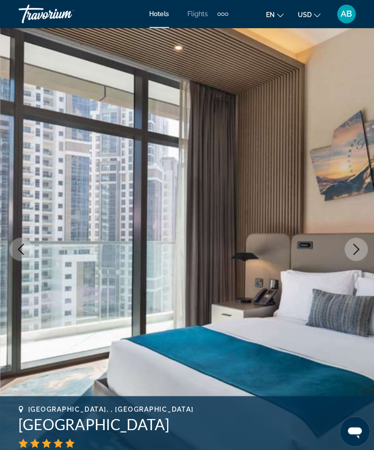
click at [358, 245] on icon "Next image" at bounding box center [353, 247] width 11 height 11
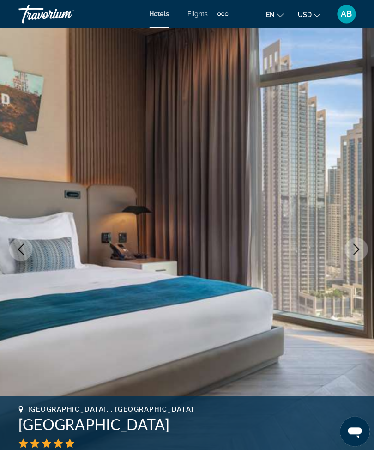
click at [351, 258] on button "Next image" at bounding box center [353, 247] width 23 height 23
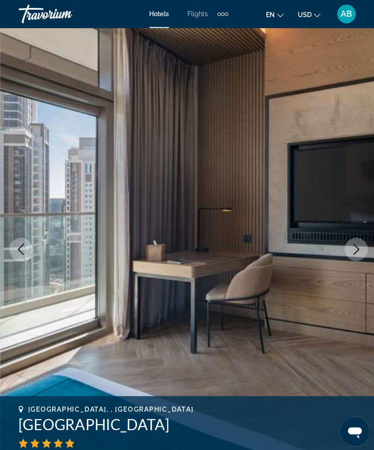
click at [365, 249] on button "Next image" at bounding box center [353, 247] width 23 height 23
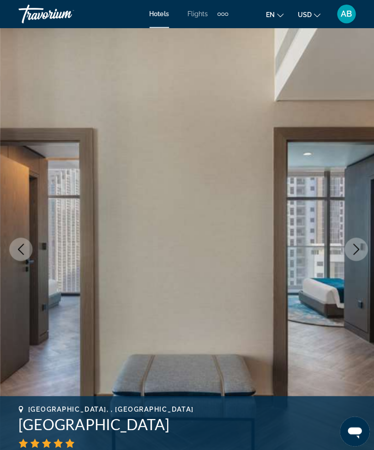
click at [356, 246] on icon "Next image" at bounding box center [353, 247] width 11 height 11
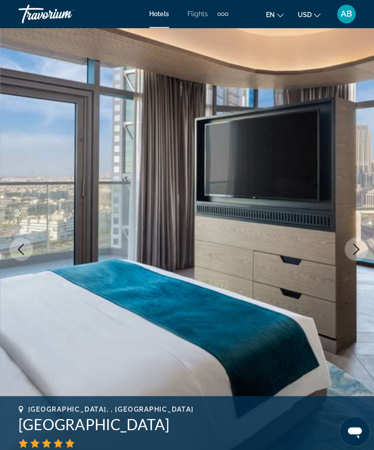
click at [354, 249] on icon "Next image" at bounding box center [353, 247] width 11 height 11
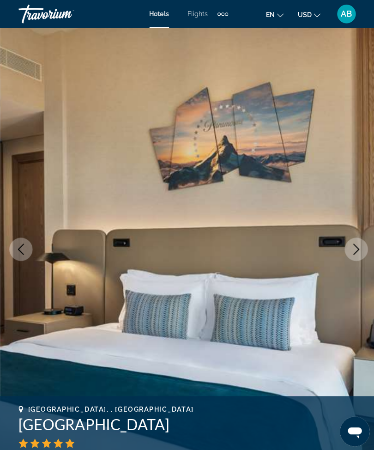
click at [357, 244] on icon "Next image" at bounding box center [353, 247] width 11 height 11
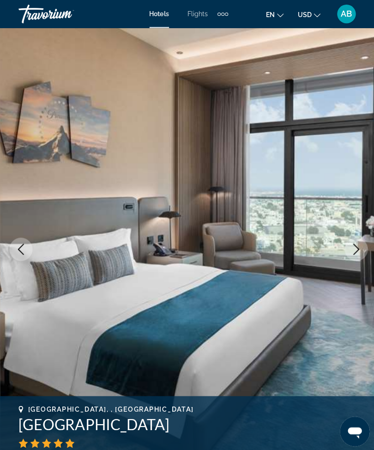
click at [359, 249] on icon "Next image" at bounding box center [353, 247] width 11 height 11
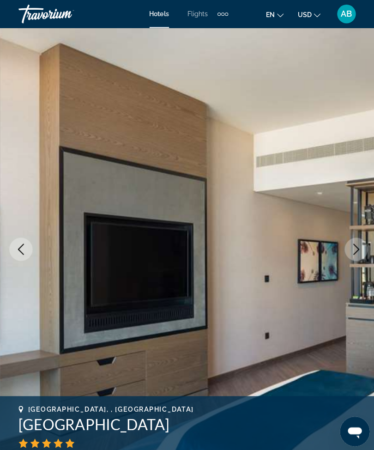
click at [349, 255] on button "Next image" at bounding box center [353, 247] width 23 height 23
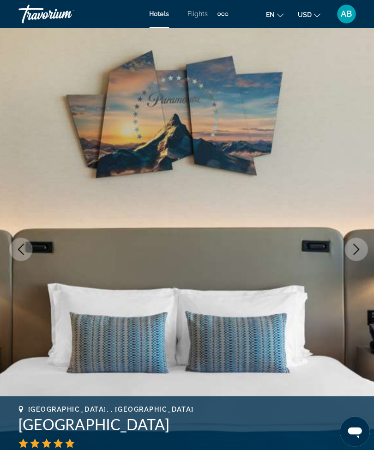
click at [356, 241] on button "Next image" at bounding box center [353, 247] width 23 height 23
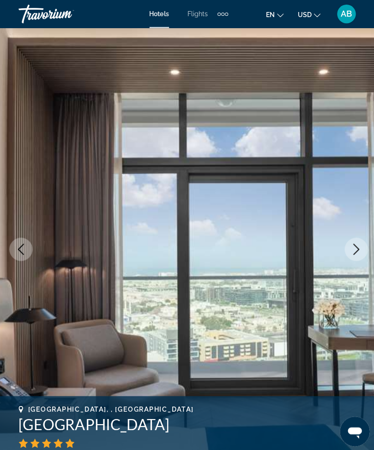
click at [360, 249] on button "Next image" at bounding box center [353, 247] width 23 height 23
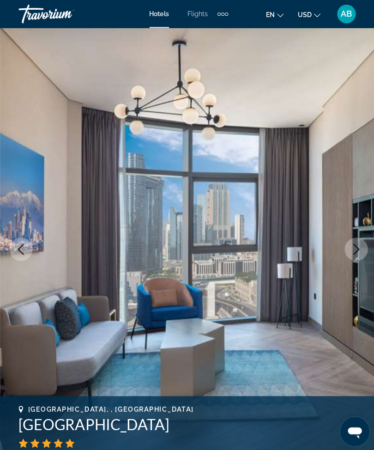
click at [353, 249] on icon "Next image" at bounding box center [353, 247] width 11 height 11
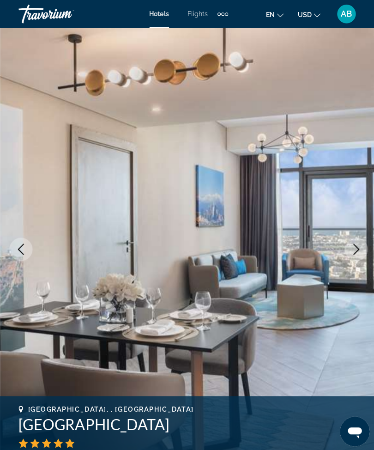
click at [346, 255] on button "Next image" at bounding box center [353, 247] width 23 height 23
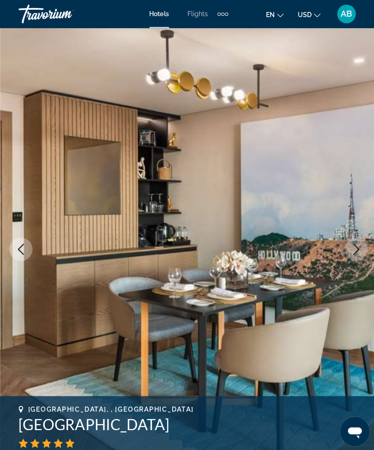
click at [358, 246] on icon "Next image" at bounding box center [353, 247] width 11 height 11
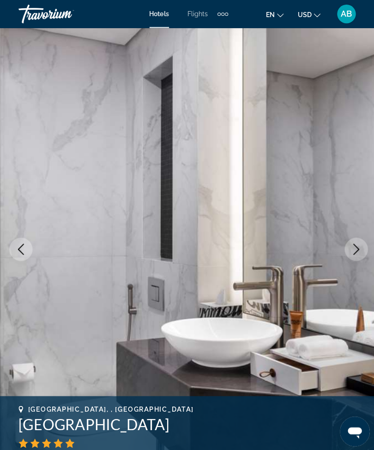
click at [354, 251] on icon "Next image" at bounding box center [353, 247] width 11 height 11
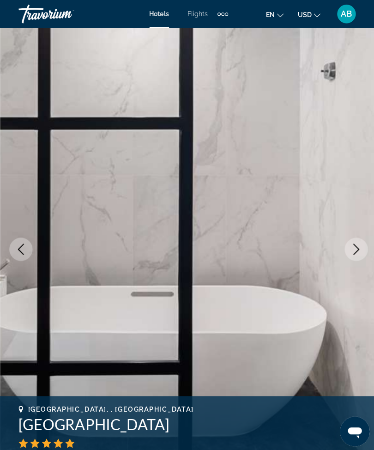
click at [355, 248] on icon "Next image" at bounding box center [354, 247] width 6 height 11
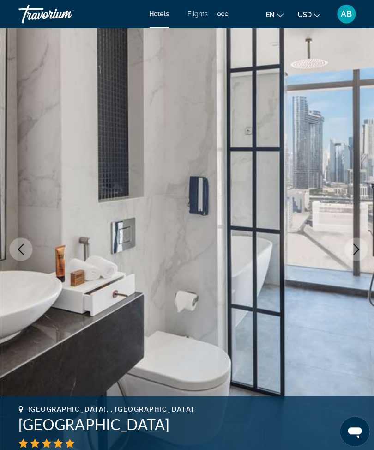
click at [349, 243] on icon "Next image" at bounding box center [353, 247] width 11 height 11
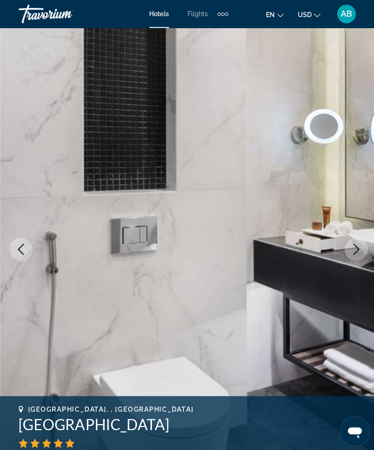
click at [359, 244] on button "Next image" at bounding box center [353, 247] width 23 height 23
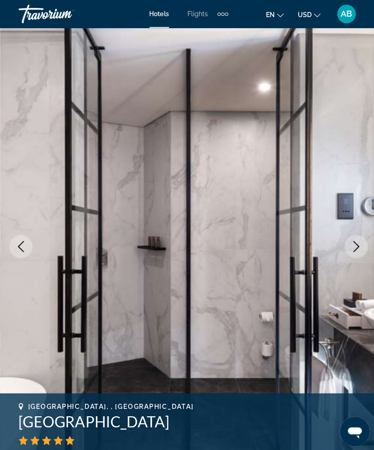
scroll to position [3, 0]
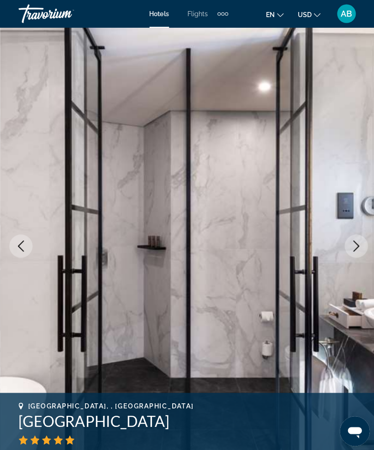
click at [353, 244] on icon "Next image" at bounding box center [353, 244] width 11 height 11
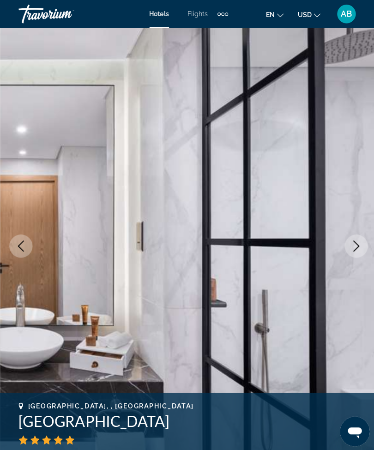
scroll to position [19, 0]
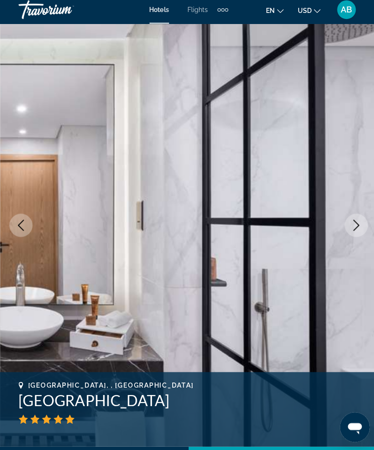
click at [357, 222] on icon "Next image" at bounding box center [353, 227] width 11 height 11
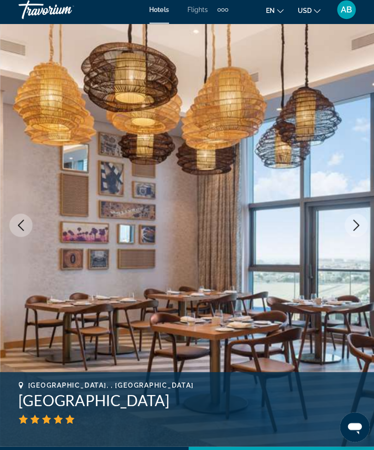
click at [356, 226] on icon "Next image" at bounding box center [353, 227] width 11 height 11
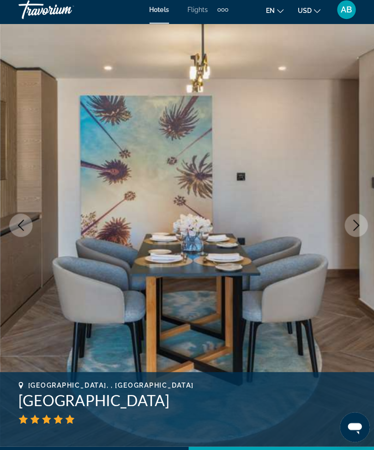
click at [354, 224] on icon "Next image" at bounding box center [353, 227] width 11 height 11
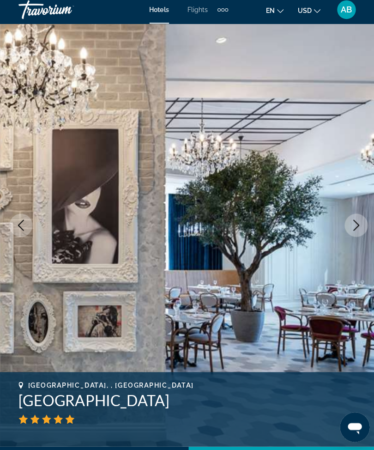
click at [352, 227] on icon "Next image" at bounding box center [353, 227] width 11 height 11
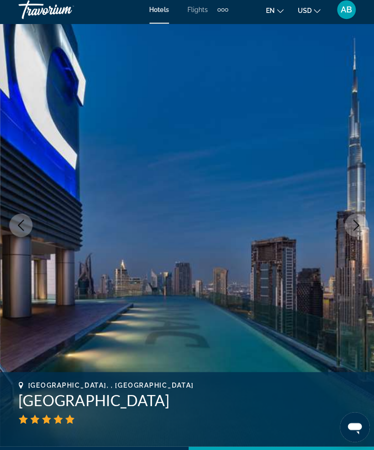
click at [352, 224] on icon "Next image" at bounding box center [353, 227] width 11 height 11
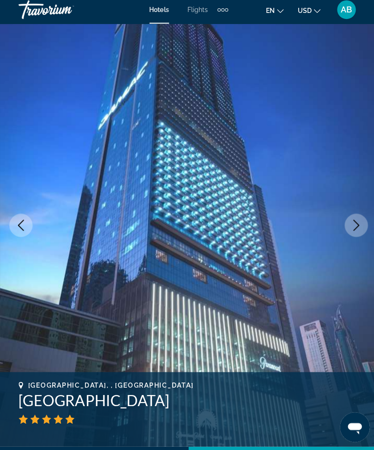
click at [354, 227] on icon "Next image" at bounding box center [353, 227] width 11 height 11
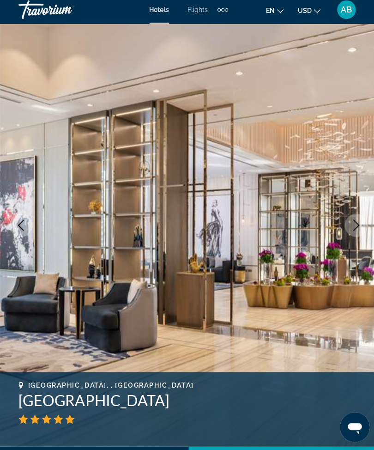
click at [357, 224] on icon "Next image" at bounding box center [353, 227] width 11 height 11
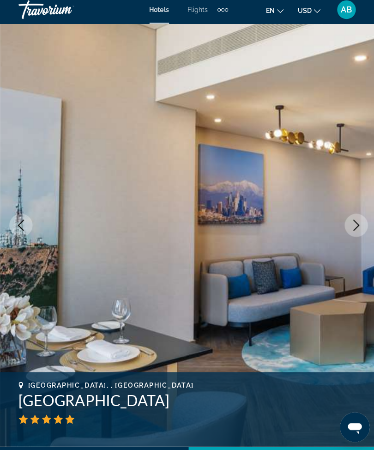
click at [356, 224] on icon "Next image" at bounding box center [354, 227] width 6 height 11
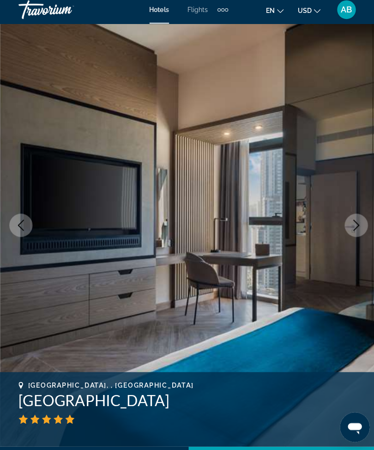
click at [354, 230] on button "Next image" at bounding box center [353, 227] width 23 height 23
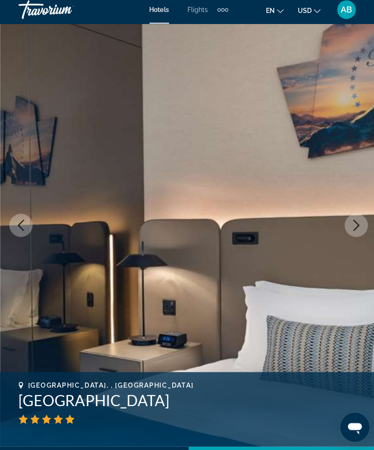
click at [356, 230] on button "Next image" at bounding box center [353, 227] width 23 height 23
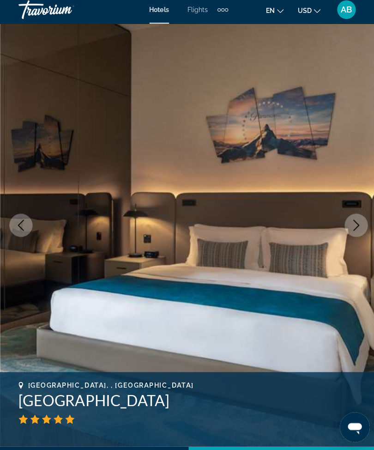
click at [352, 228] on icon "Next image" at bounding box center [353, 227] width 11 height 11
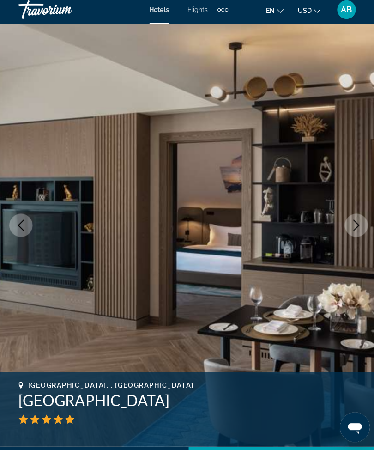
click at [356, 230] on button "Next image" at bounding box center [353, 227] width 23 height 23
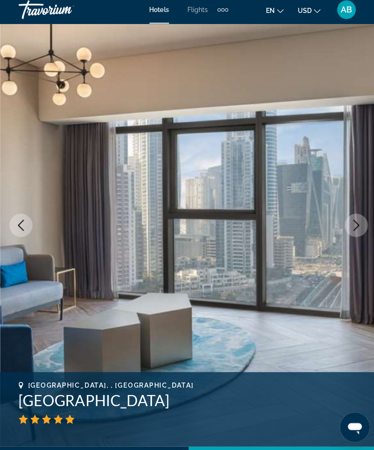
click at [356, 232] on button "Next image" at bounding box center [353, 227] width 23 height 23
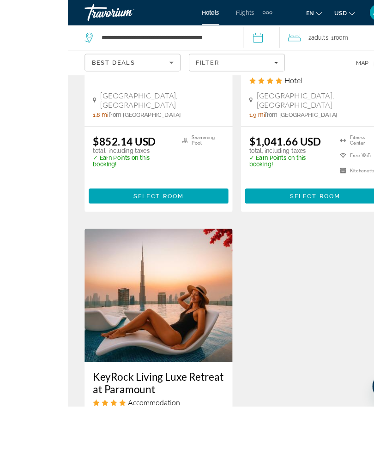
scroll to position [614, 0]
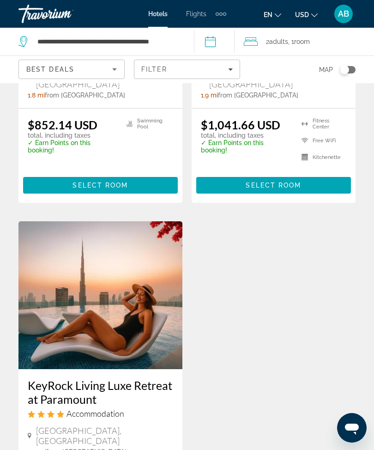
click at [112, 305] on img "Main content" at bounding box center [100, 295] width 164 height 148
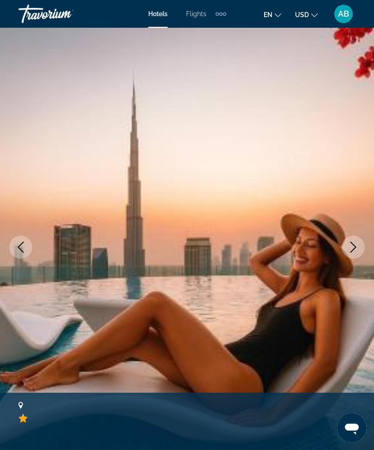
click at [346, 249] on button "Next image" at bounding box center [353, 247] width 23 height 23
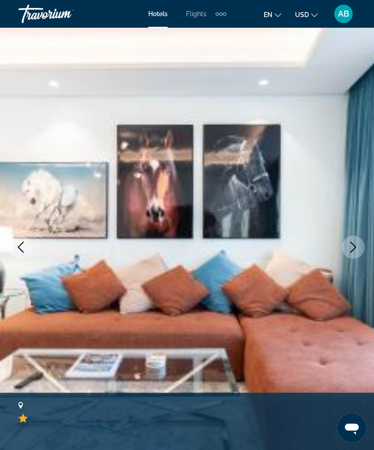
click at [350, 246] on icon "Next image" at bounding box center [353, 247] width 11 height 11
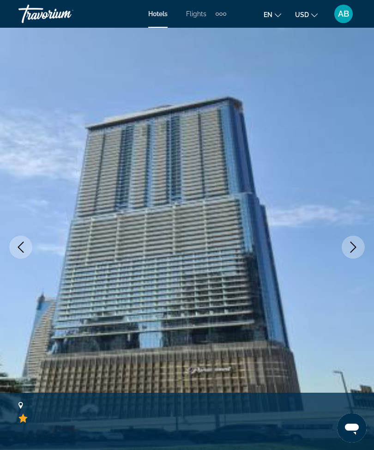
click at [354, 250] on icon "Next image" at bounding box center [354, 247] width 6 height 11
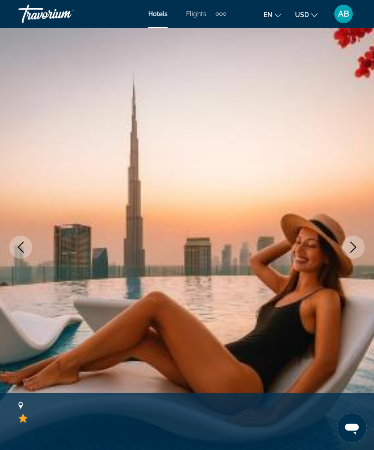
click at [361, 245] on button "Next image" at bounding box center [353, 247] width 23 height 23
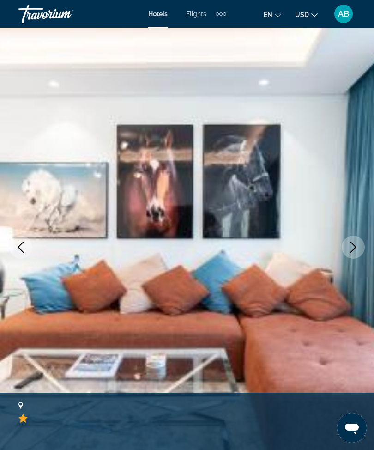
click at [367, 239] on img "Main content" at bounding box center [187, 247] width 374 height 439
click at [350, 249] on icon "Next image" at bounding box center [353, 247] width 11 height 11
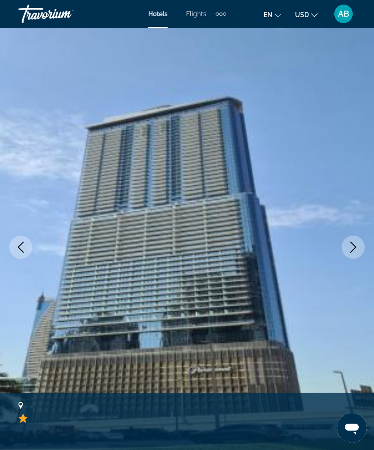
click at [352, 252] on icon "Next image" at bounding box center [353, 247] width 11 height 11
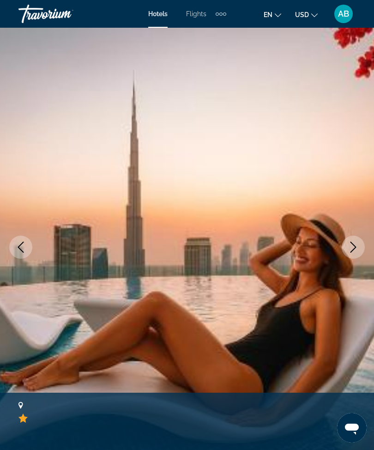
click at [356, 244] on icon "Next image" at bounding box center [353, 247] width 11 height 11
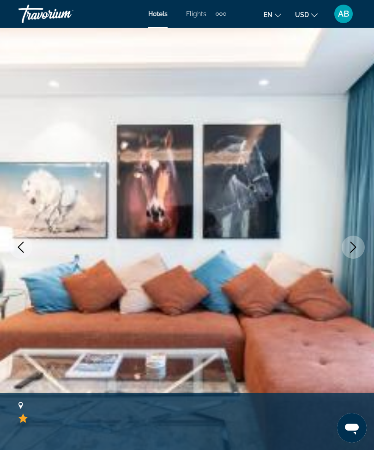
click at [360, 242] on button "Next image" at bounding box center [353, 247] width 23 height 23
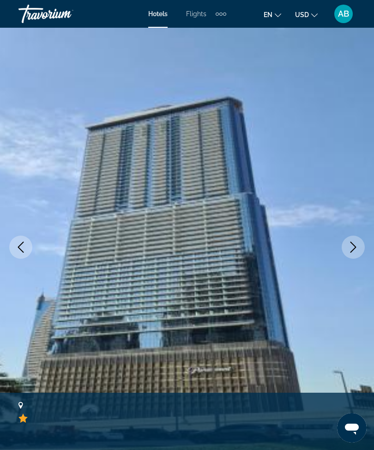
click at [363, 256] on img "Main content" at bounding box center [187, 247] width 374 height 439
click at [358, 250] on icon "Next image" at bounding box center [353, 247] width 11 height 11
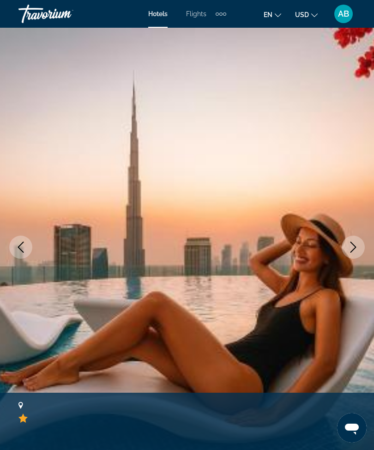
click at [354, 245] on icon "Next image" at bounding box center [354, 247] width 6 height 11
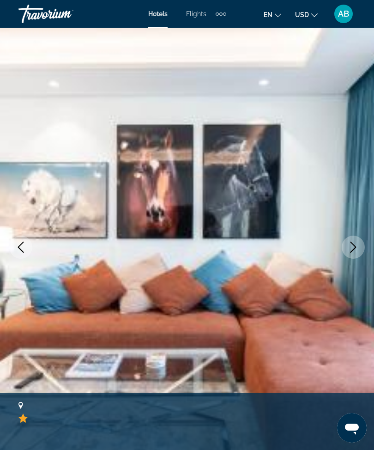
click at [362, 249] on button "Next image" at bounding box center [353, 247] width 23 height 23
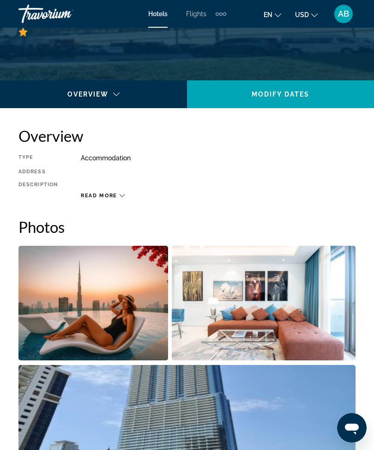
scroll to position [367, 0]
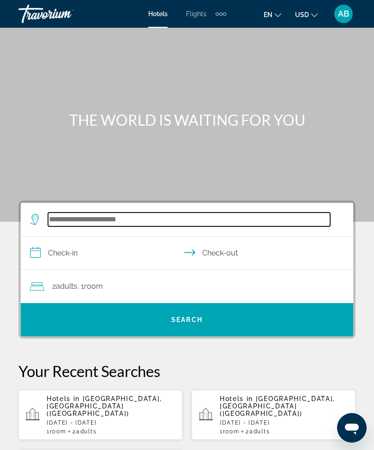
click at [146, 214] on input "Search hotel destination" at bounding box center [189, 220] width 282 height 14
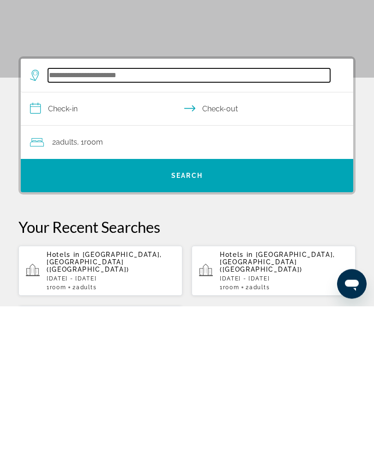
scroll to position [22, 0]
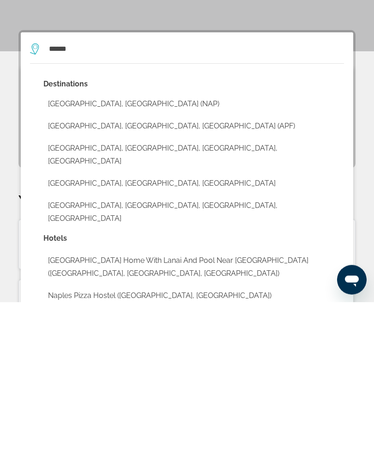
click at [157, 266] on button "[GEOGRAPHIC_DATA], [GEOGRAPHIC_DATA], [GEOGRAPHIC_DATA] (APF)" at bounding box center [193, 275] width 301 height 18
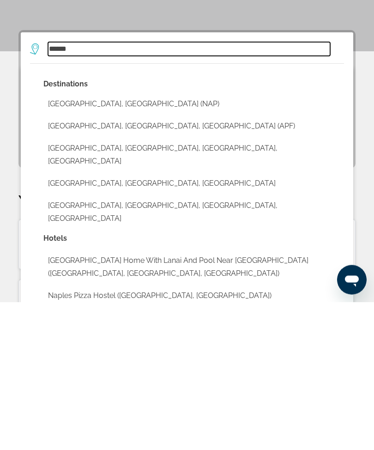
type input "**********"
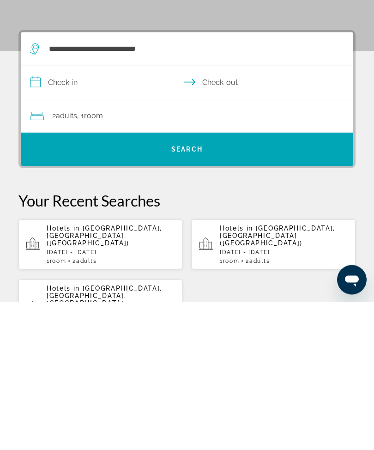
click at [39, 214] on input "**********" at bounding box center [189, 232] width 336 height 36
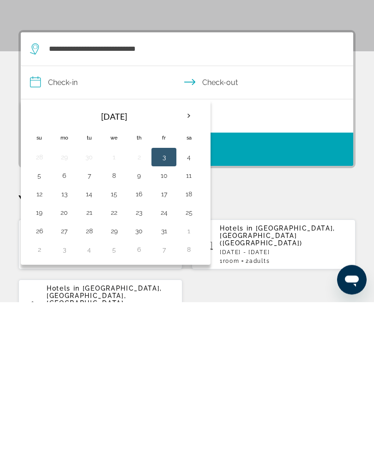
scroll to position [171, 0]
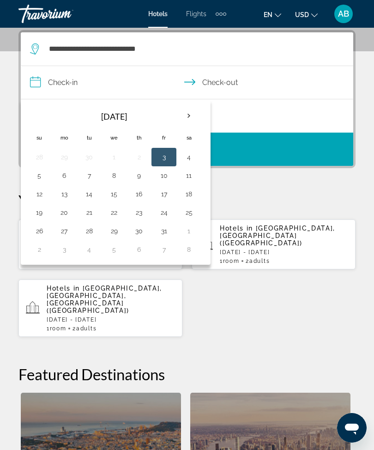
click at [170, 177] on button "10" at bounding box center [164, 175] width 15 height 13
click at [43, 199] on button "12" at bounding box center [39, 194] width 15 height 13
type input "**********"
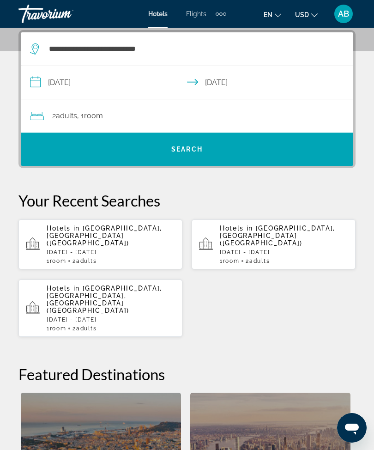
click at [209, 146] on span "Search" at bounding box center [187, 149] width 333 height 22
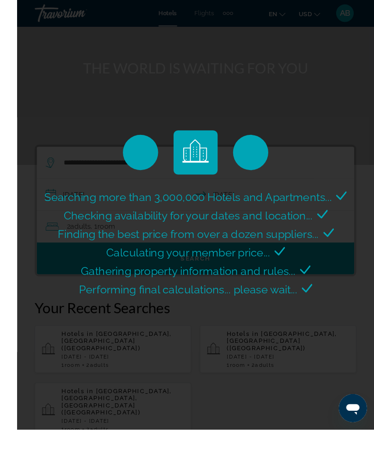
scroll to position [62, 0]
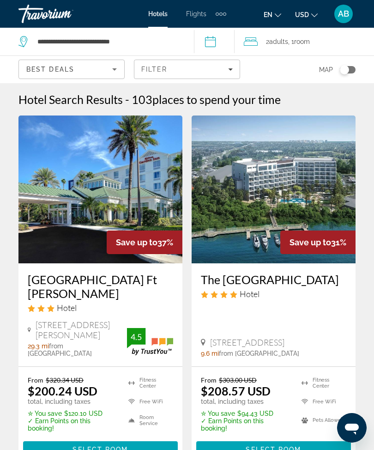
click at [302, 191] on img "Main content" at bounding box center [274, 190] width 164 height 148
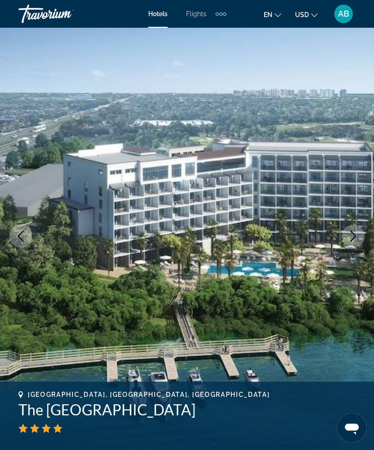
scroll to position [22, 0]
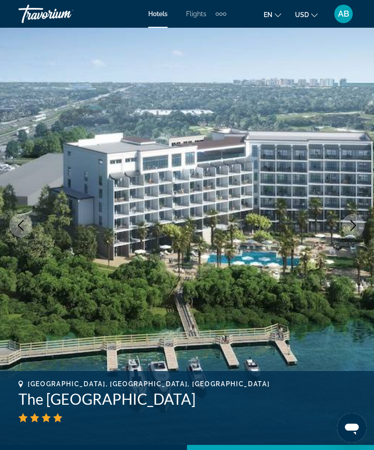
click at [354, 229] on icon "Next image" at bounding box center [353, 225] width 11 height 11
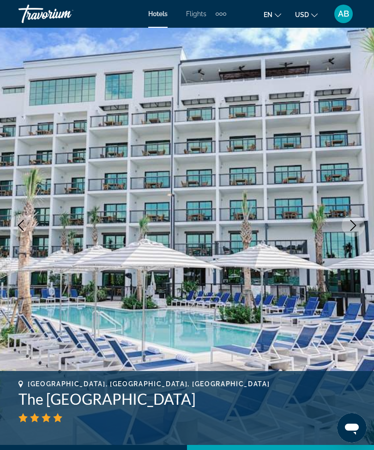
click at [352, 231] on icon "Next image" at bounding box center [353, 225] width 11 height 11
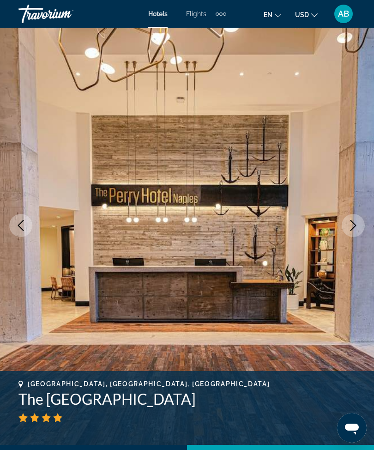
click at [354, 231] on button "Next image" at bounding box center [353, 225] width 23 height 23
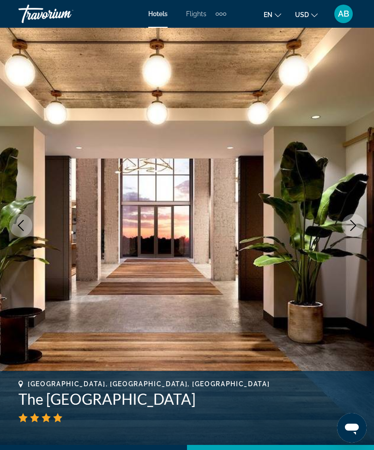
click at [359, 228] on icon "Next image" at bounding box center [353, 225] width 11 height 11
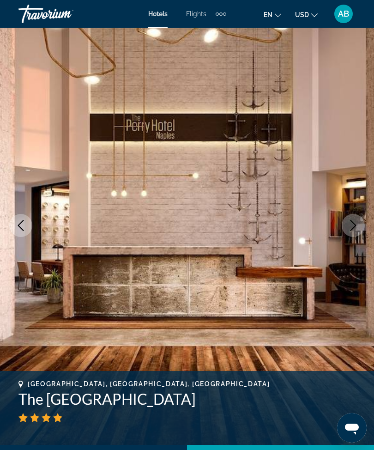
click at [358, 224] on icon "Next image" at bounding box center [353, 225] width 11 height 11
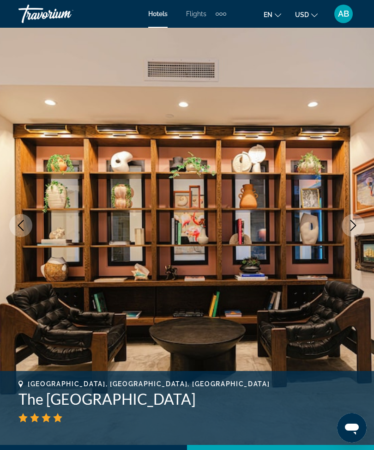
click at [357, 227] on icon "Next image" at bounding box center [353, 225] width 11 height 11
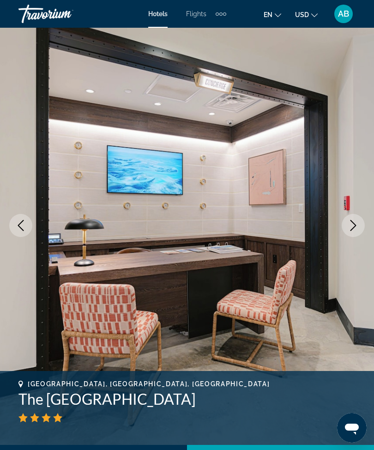
click at [354, 228] on icon "Next image" at bounding box center [353, 225] width 11 height 11
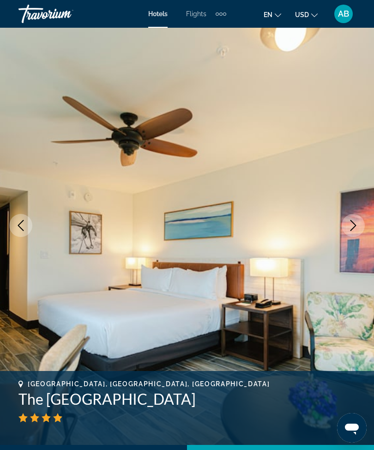
click at [355, 226] on icon "Next image" at bounding box center [353, 225] width 11 height 11
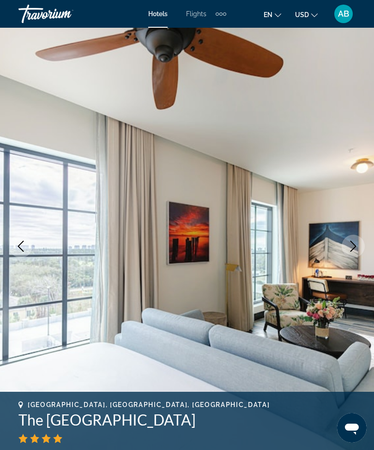
scroll to position [0, 0]
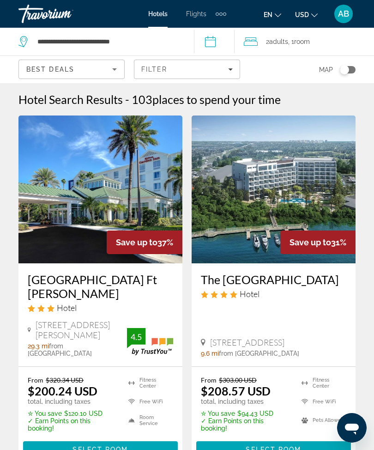
click at [235, 72] on span "Filters" at bounding box center [186, 69] width 105 height 22
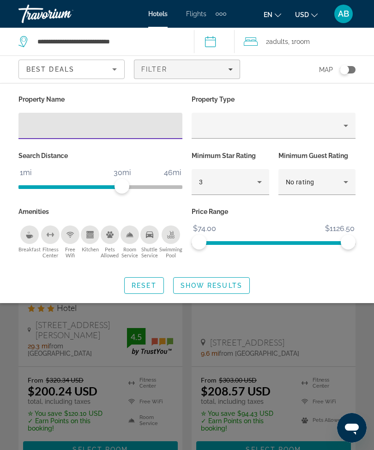
click at [132, 129] on input "Hotel Filters" at bounding box center [100, 126] width 149 height 11
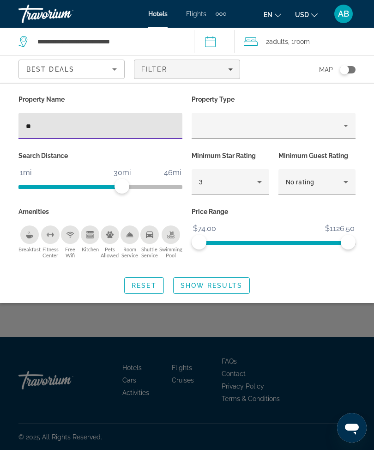
type input "**"
click at [227, 290] on span "Search widget" at bounding box center [212, 286] width 76 height 22
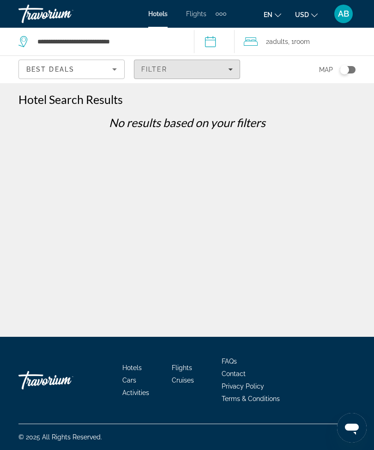
click at [232, 71] on icon "Filters" at bounding box center [230, 69] width 5 height 5
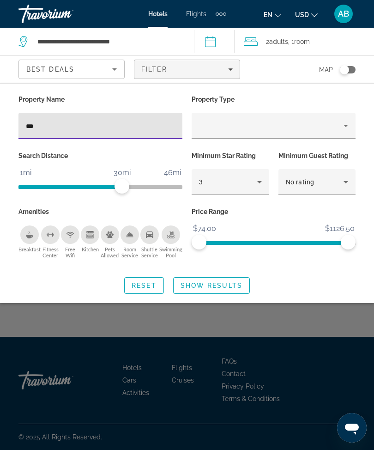
click at [77, 129] on input "**" at bounding box center [100, 126] width 149 height 11
type input "**"
click at [211, 282] on span "Show Results" at bounding box center [212, 285] width 62 height 7
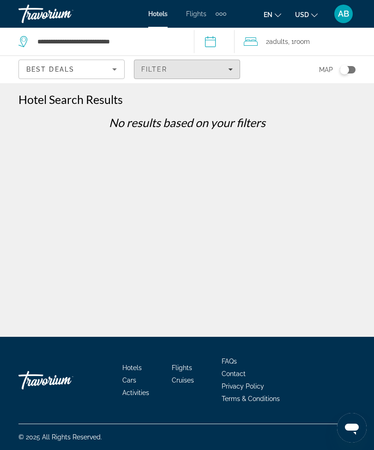
click at [238, 67] on span "Filters" at bounding box center [186, 69] width 105 height 22
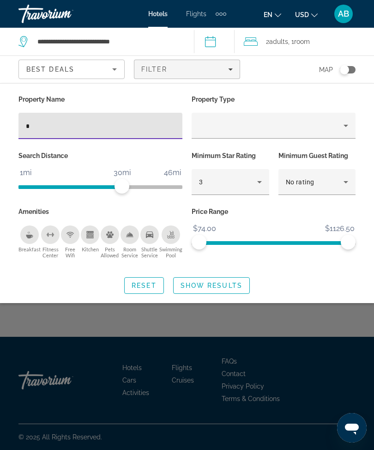
type input "*"
click at [213, 282] on span "Show Results" at bounding box center [212, 285] width 62 height 7
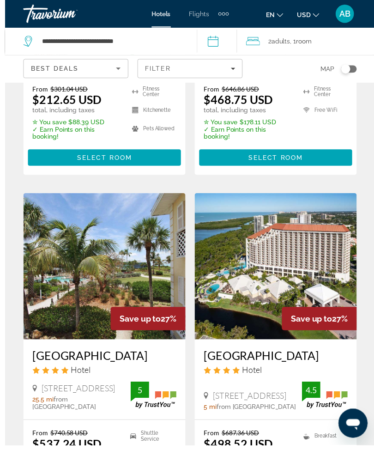
scroll to position [682, 0]
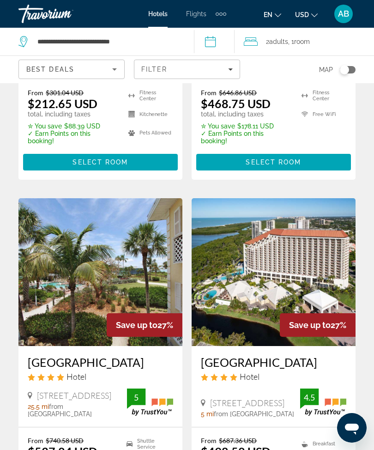
click at [232, 70] on icon "Filters" at bounding box center [230, 69] width 5 height 5
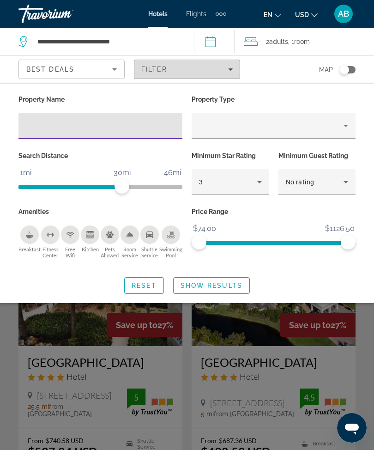
scroll to position [681, 0]
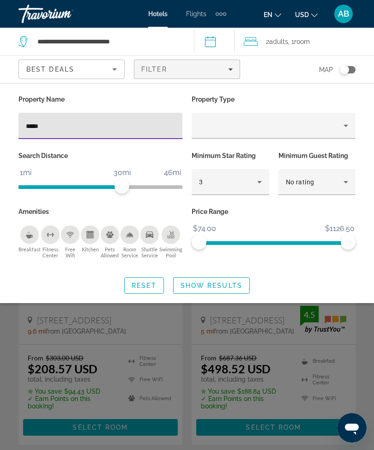
type input "******"
click at [216, 285] on span "Show Results" at bounding box center [212, 285] width 62 height 7
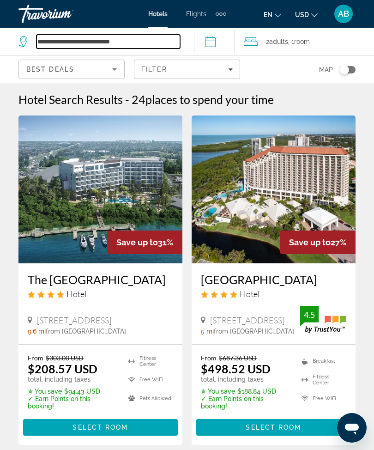
click at [145, 38] on input "**********" at bounding box center [109, 42] width 144 height 14
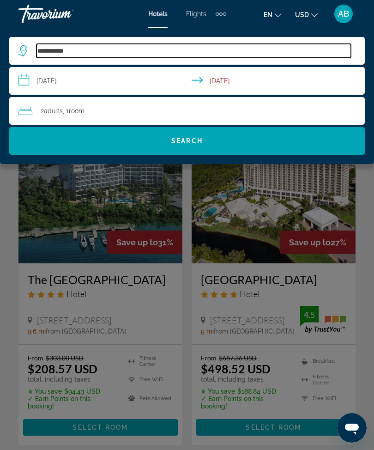
type input "**********"
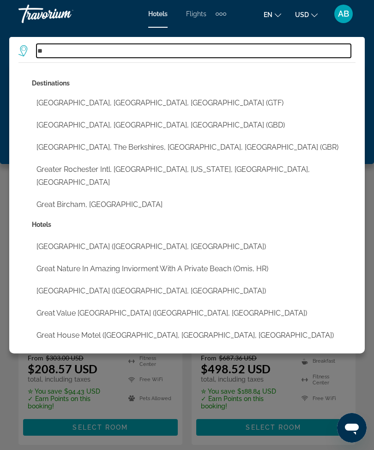
type input "*"
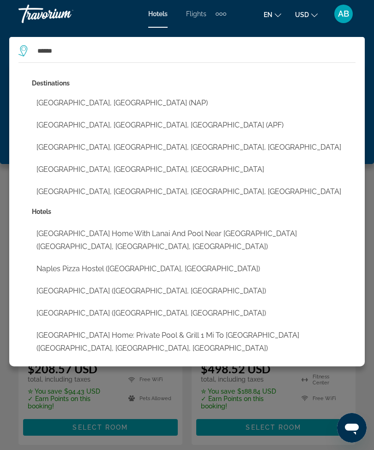
click at [126, 129] on button "[GEOGRAPHIC_DATA], [GEOGRAPHIC_DATA], [GEOGRAPHIC_DATA] (APF)" at bounding box center [194, 125] width 324 height 18
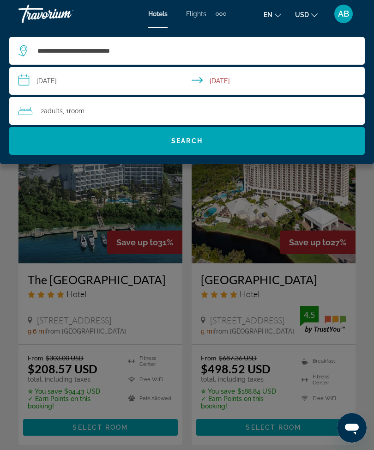
click at [222, 152] on span "Search" at bounding box center [187, 141] width 356 height 22
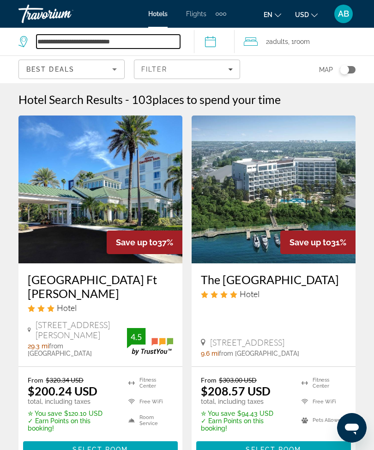
click at [157, 43] on input "**********" at bounding box center [109, 42] width 144 height 14
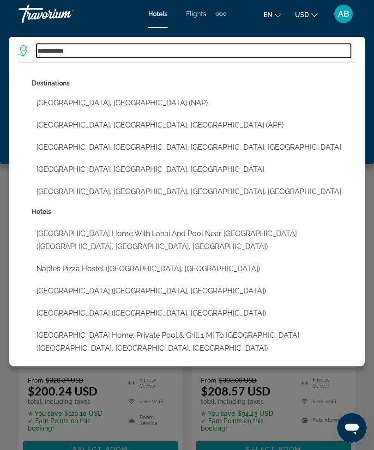
type input "**********"
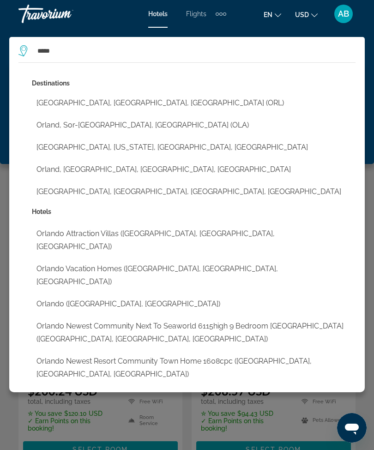
click at [148, 95] on button "[GEOGRAPHIC_DATA], [GEOGRAPHIC_DATA], [GEOGRAPHIC_DATA] (ORL)" at bounding box center [194, 103] width 324 height 18
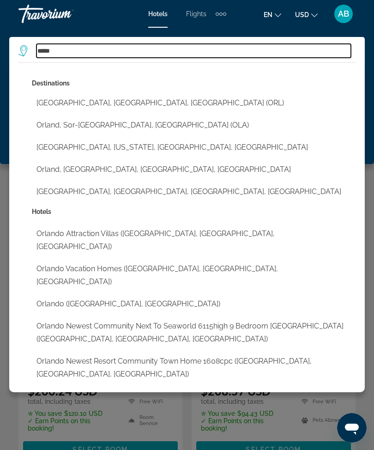
type input "**********"
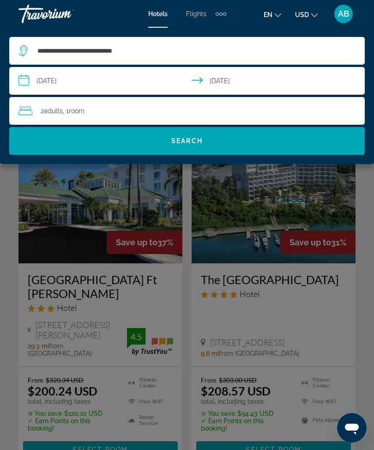
click at [29, 82] on input "**********" at bounding box center [189, 82] width 360 height 31
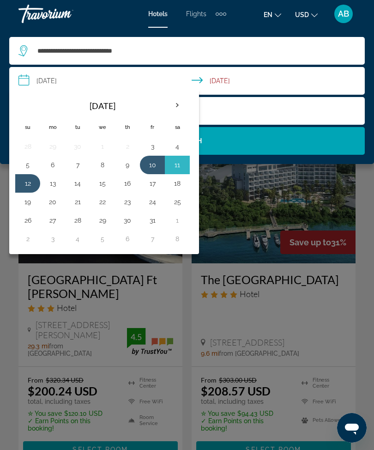
click at [178, 202] on button "25" at bounding box center [177, 202] width 15 height 13
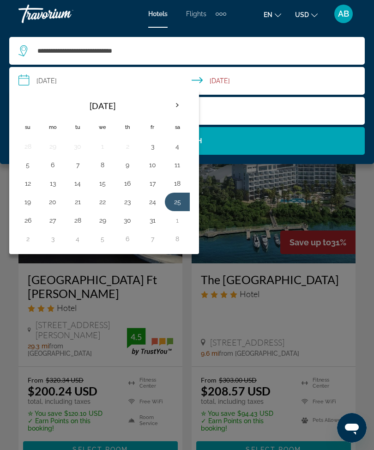
click at [24, 224] on button "26" at bounding box center [27, 220] width 15 height 13
type input "**********"
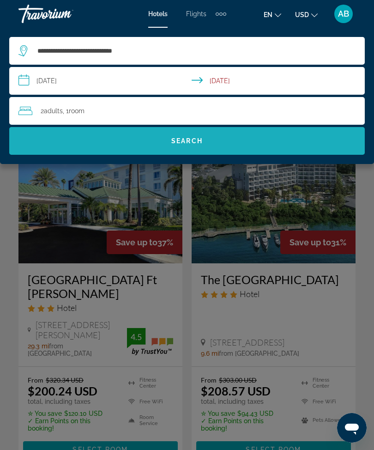
click at [233, 138] on span "Search" at bounding box center [187, 141] width 356 height 22
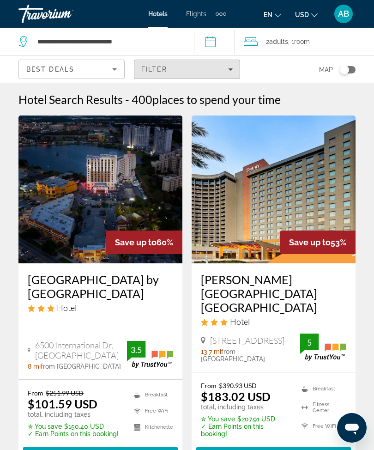
click at [233, 69] on span "Filters" at bounding box center [186, 69] width 105 height 22
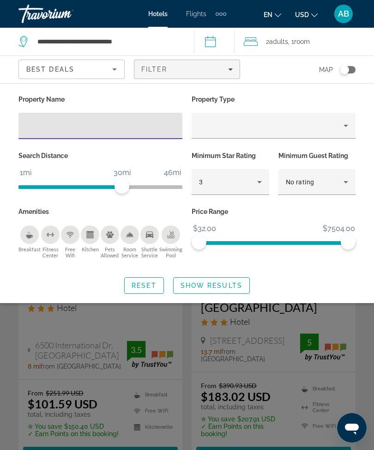
click at [117, 128] on input "Hotel Filters" at bounding box center [100, 126] width 149 height 11
type input "*********"
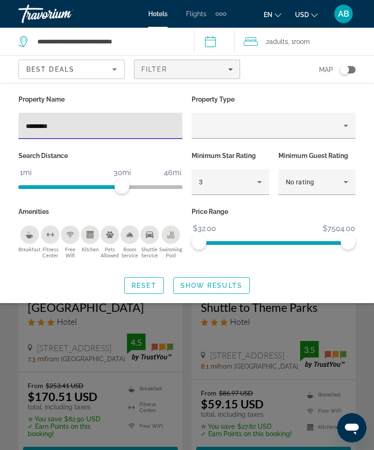
click at [213, 282] on span "Show Results" at bounding box center [212, 285] width 62 height 7
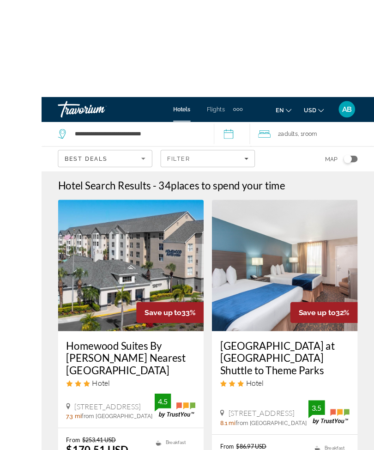
scroll to position [0, 0]
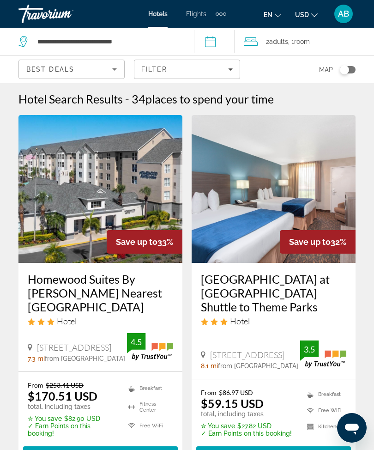
click at [310, 44] on span "Room" at bounding box center [302, 41] width 16 height 7
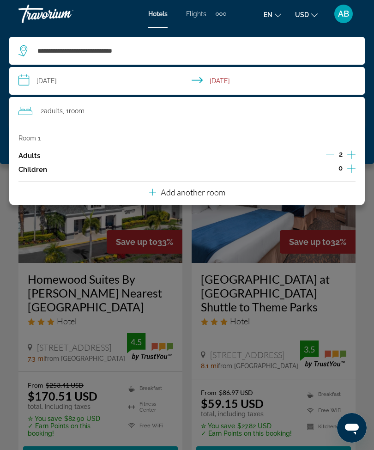
click at [354, 154] on icon "Increment adults" at bounding box center [352, 155] width 8 height 8
click at [350, 153] on icon "Increment adults" at bounding box center [352, 154] width 8 height 11
click at [4, 75] on div "**********" at bounding box center [187, 96] width 374 height 136
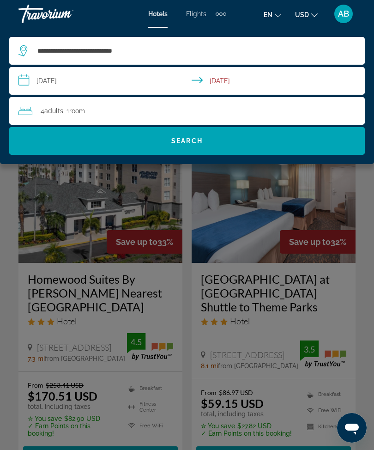
click at [250, 140] on span "Search" at bounding box center [187, 141] width 356 height 22
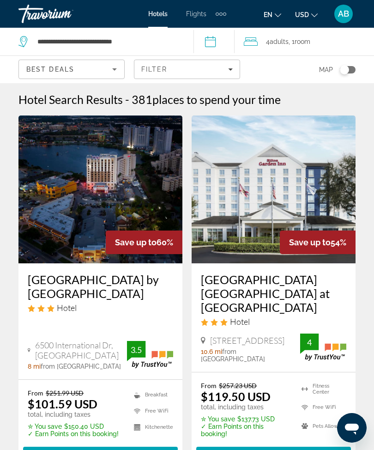
click at [230, 73] on span "Filters" at bounding box center [186, 69] width 105 height 22
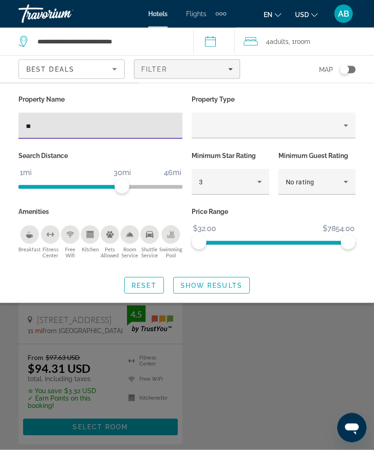
type input "*"
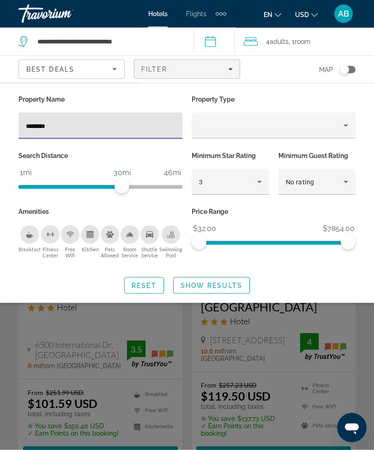
type input "*********"
click at [228, 282] on span "Show Results" at bounding box center [212, 285] width 62 height 7
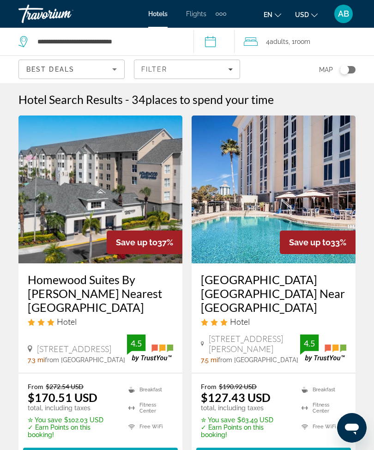
click at [289, 36] on span "4 Adult Adults" at bounding box center [277, 41] width 23 height 13
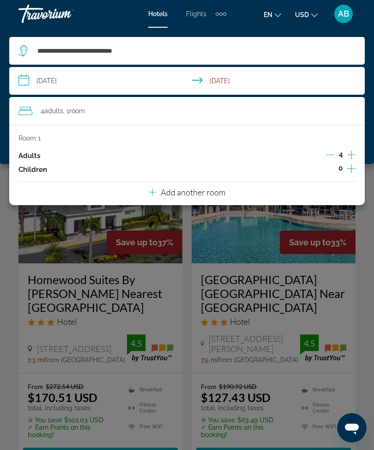
click at [334, 152] on icon "Decrement adults" at bounding box center [330, 155] width 8 height 8
click at [334, 153] on icon "Decrement adults" at bounding box center [330, 155] width 8 height 8
click at [354, 173] on button "Increment children" at bounding box center [352, 170] width 8 height 14
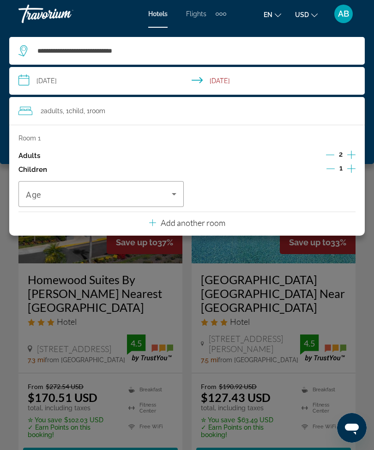
click at [350, 166] on icon "Increment children" at bounding box center [352, 168] width 8 height 11
click at [168, 189] on span "Travelers: 2 adults, 2 children" at bounding box center [99, 194] width 146 height 11
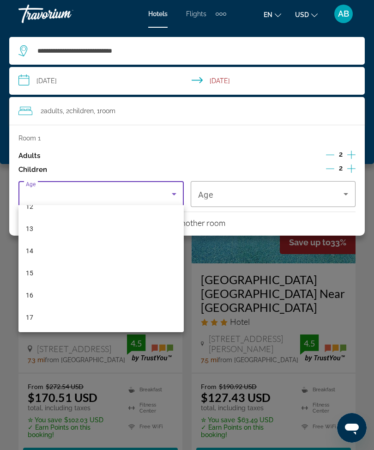
scroll to position [280, 0]
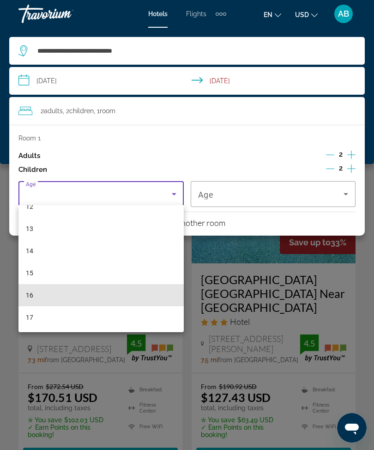
click at [93, 292] on mat-option "16" at bounding box center [100, 295] width 165 height 22
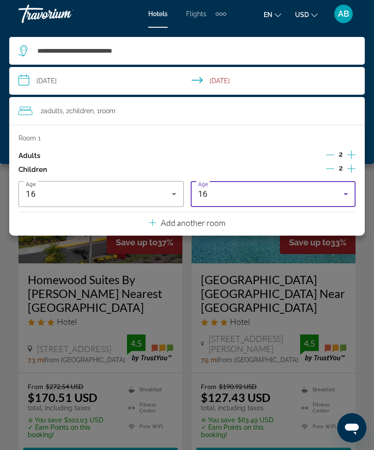
click at [344, 193] on icon "Travelers: 2 adults, 2 children" at bounding box center [346, 194] width 11 height 11
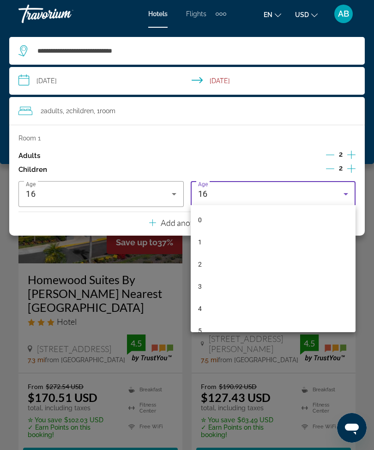
scroll to position [254, 0]
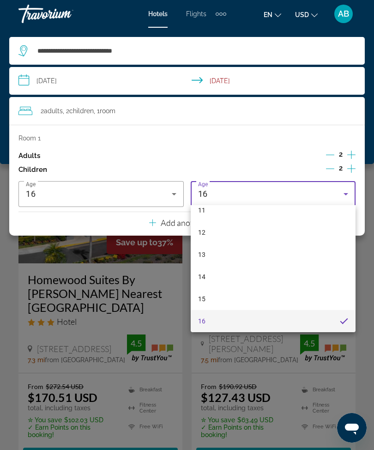
click at [6, 109] on div at bounding box center [187, 225] width 374 height 450
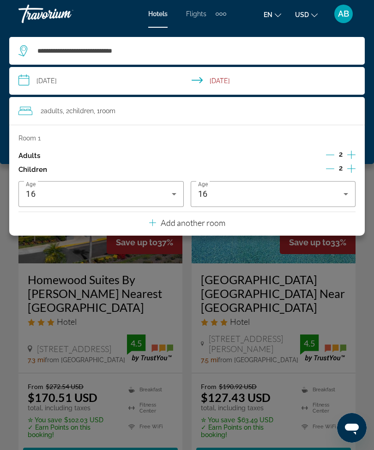
click at [6, 92] on div "**********" at bounding box center [187, 96] width 374 height 136
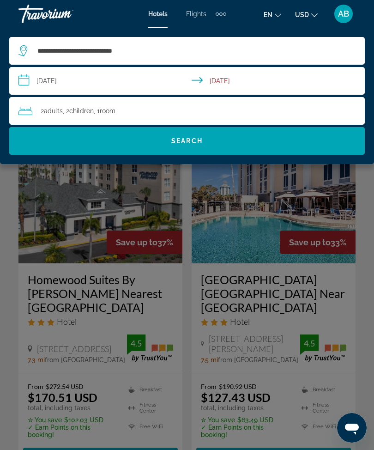
click at [209, 144] on span "Search" at bounding box center [187, 141] width 356 height 22
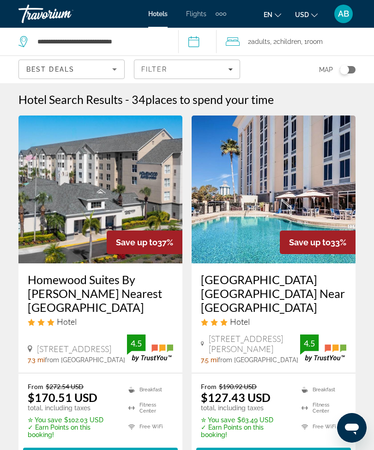
click at [232, 74] on span "Filters" at bounding box center [186, 69] width 105 height 22
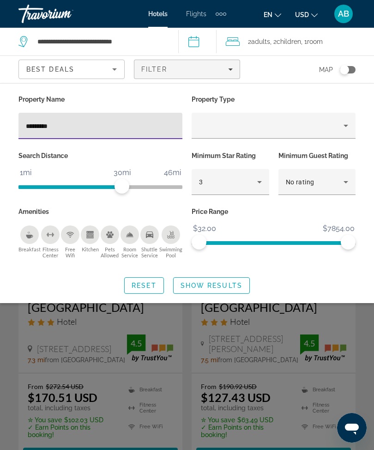
click at [221, 290] on span "Search widget" at bounding box center [212, 286] width 76 height 22
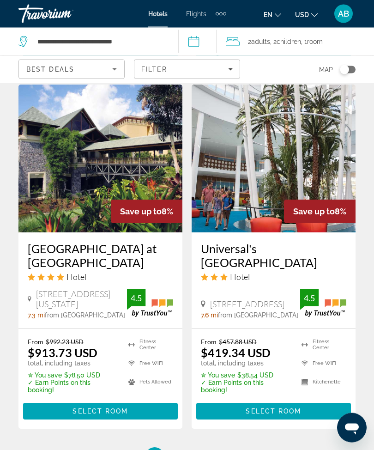
scroll to position [1910, 0]
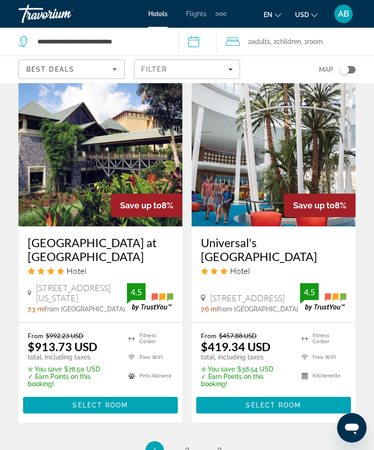
click at [194, 442] on link "page 2" at bounding box center [187, 450] width 16 height 16
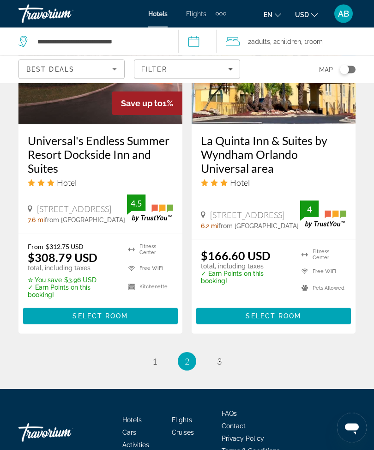
scroll to position [1980, 0]
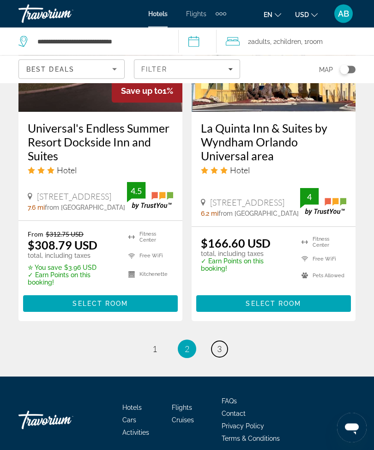
click at [227, 342] on link "page 3" at bounding box center [220, 350] width 16 height 16
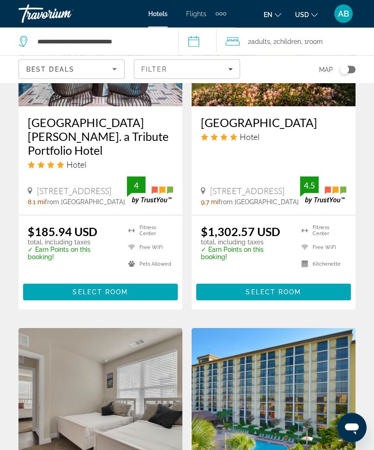
scroll to position [897, 0]
